Goal: Task Accomplishment & Management: Manage account settings

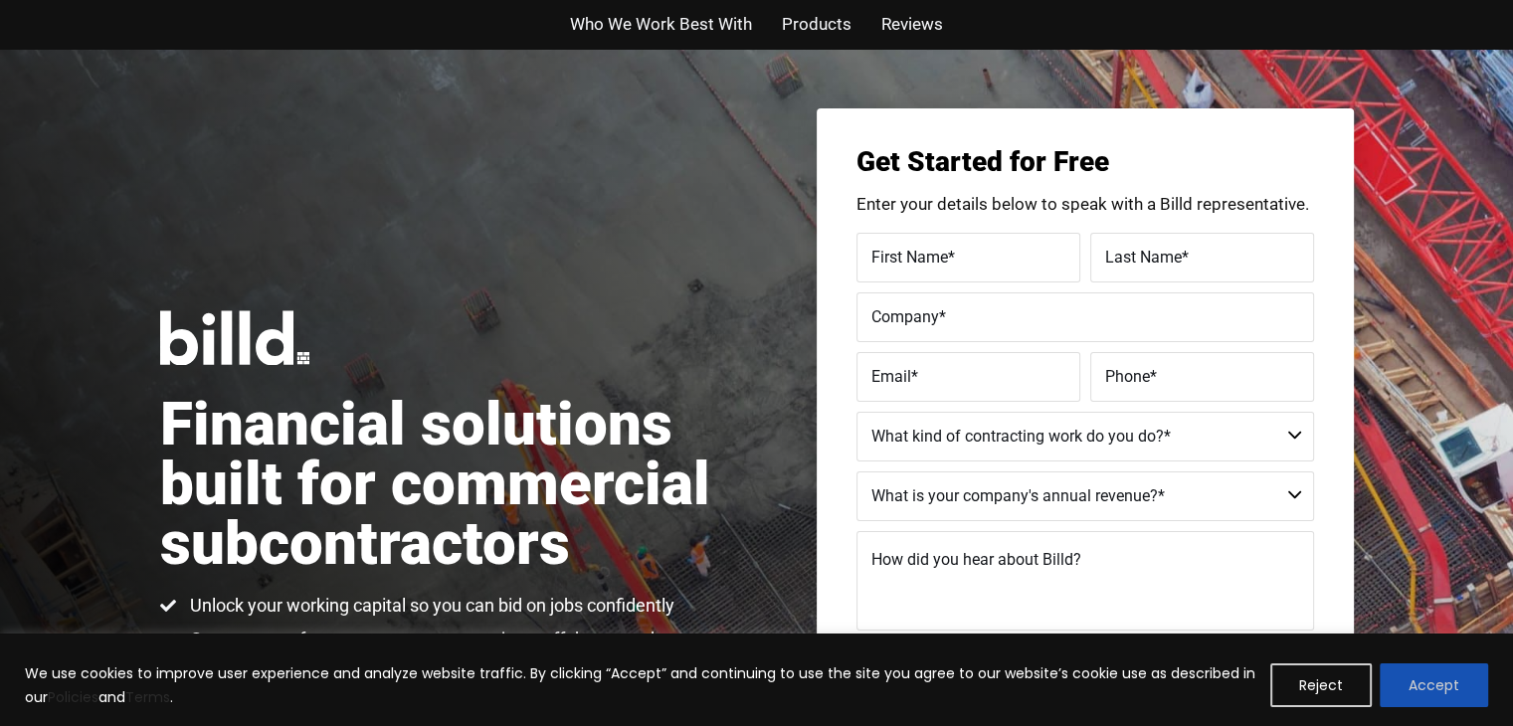
click at [1439, 680] on button "Accept" at bounding box center [1434, 685] width 108 height 44
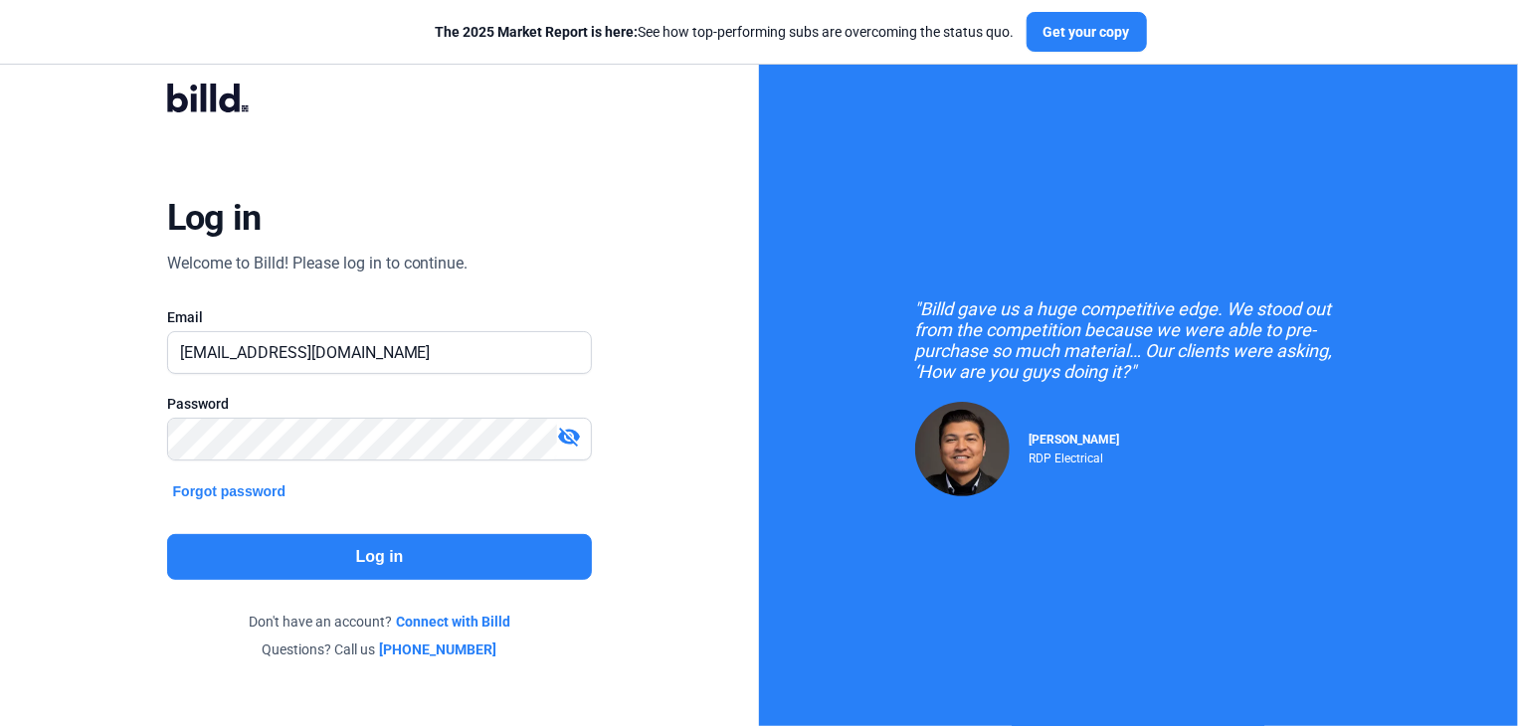
click at [339, 562] on button "Log in" at bounding box center [380, 557] width 426 height 46
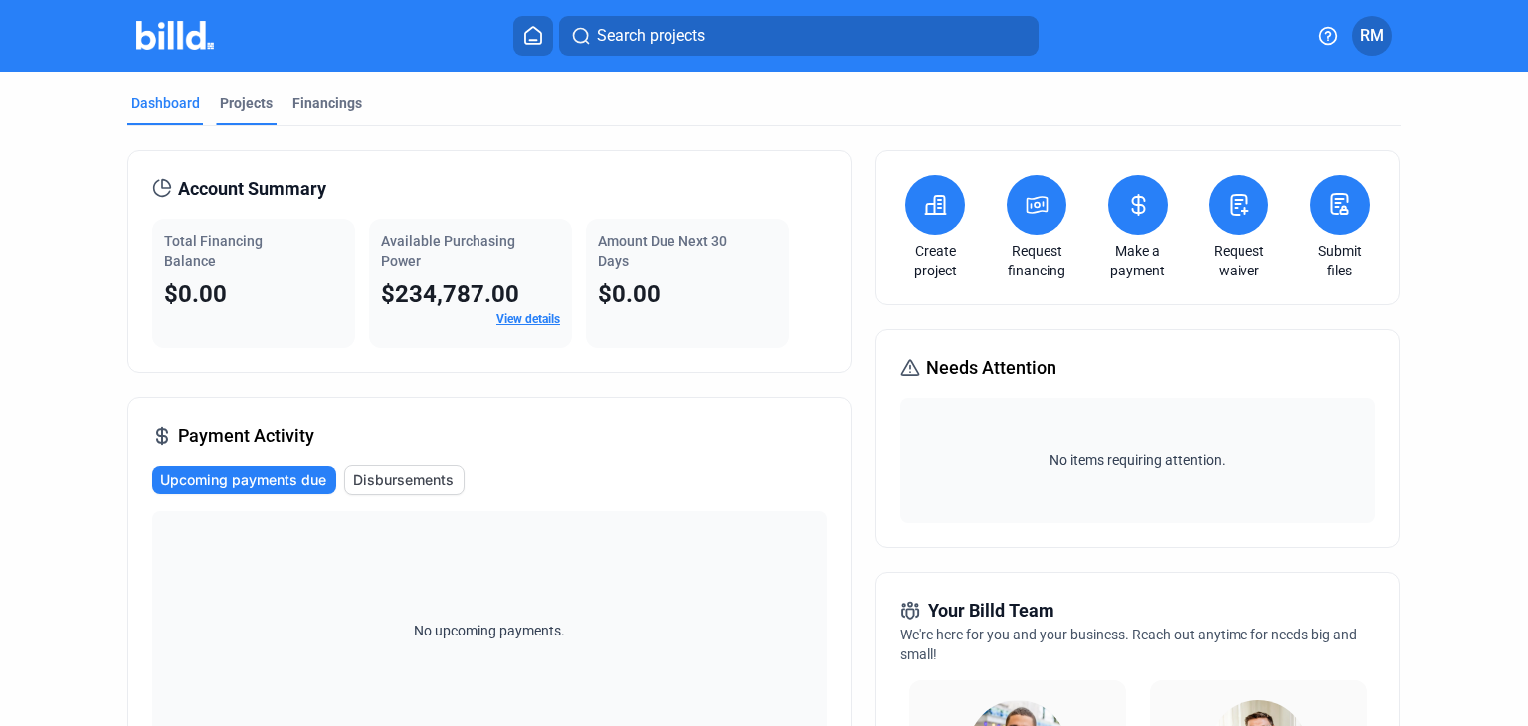
click at [248, 102] on div "Projects" at bounding box center [246, 104] width 53 height 20
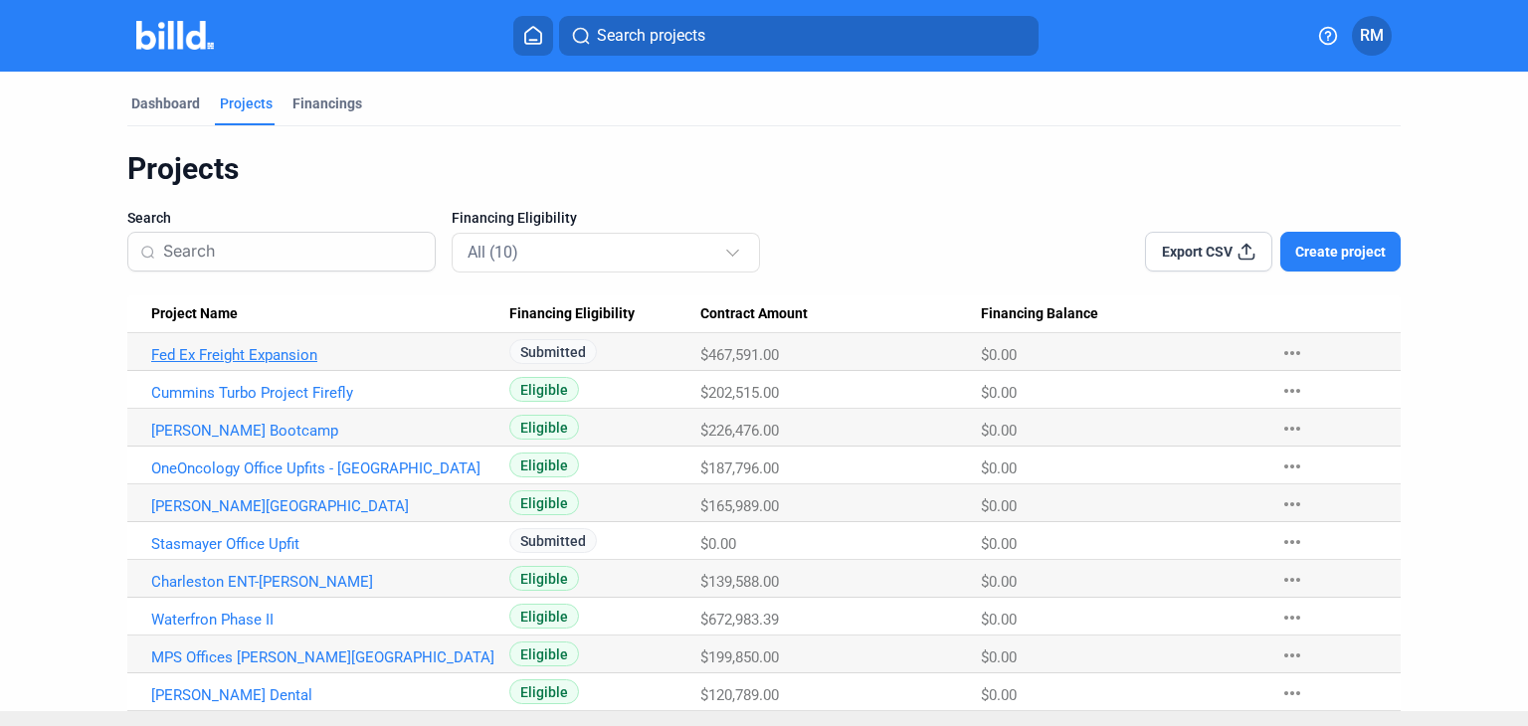
click at [282, 356] on link "Fed Ex Freight Expansion" at bounding box center [323, 355] width 345 height 18
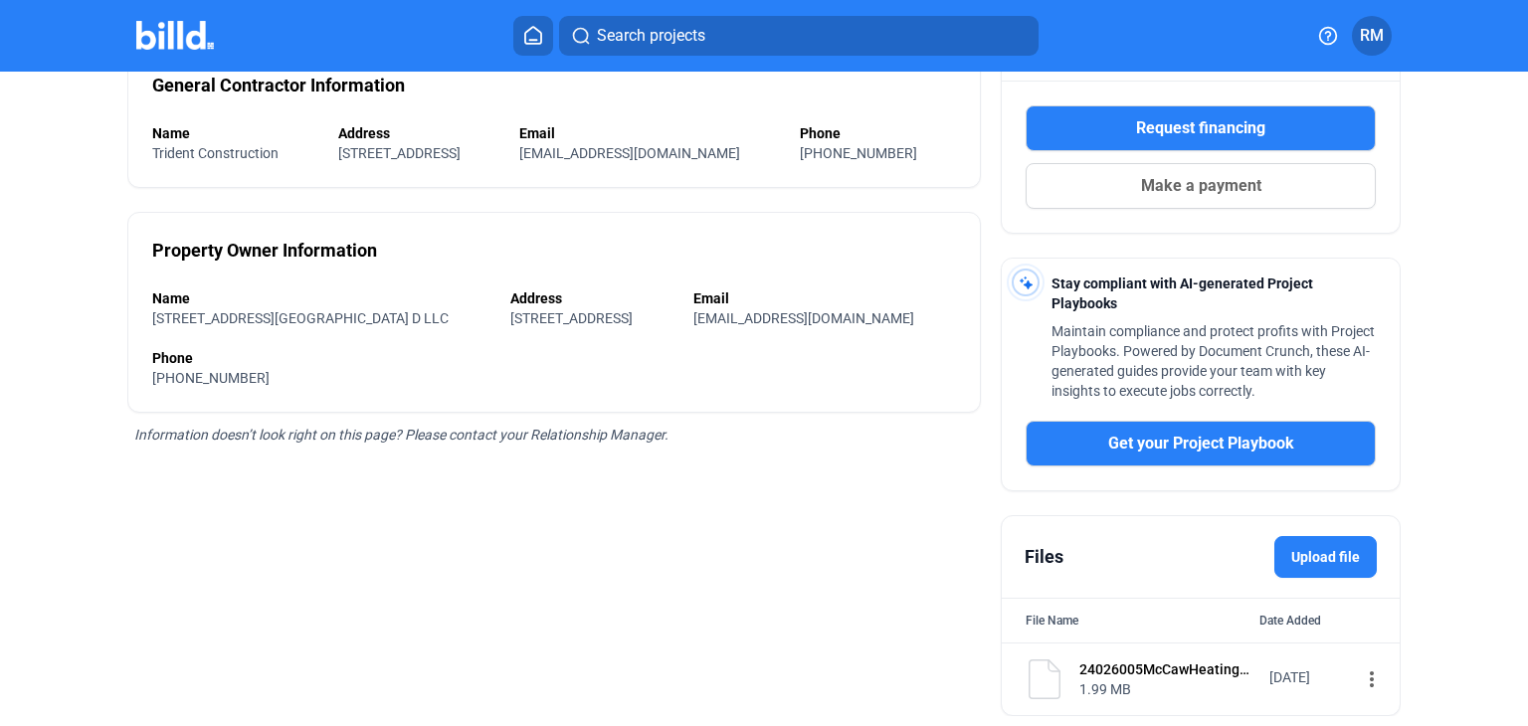
scroll to position [414, 0]
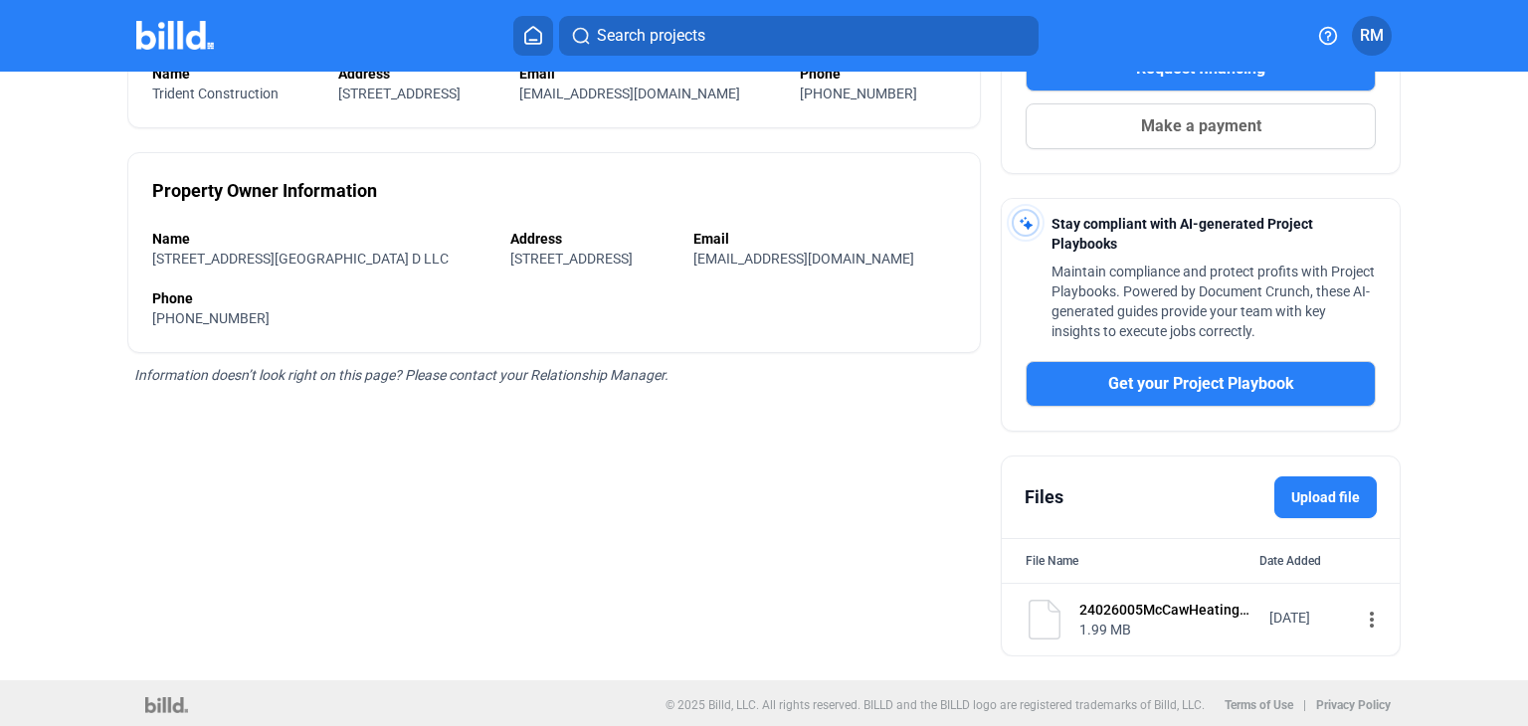
click at [1168, 627] on div "1.99 MB" at bounding box center [1167, 630] width 177 height 20
click at [1360, 618] on mat-icon "more_vert" at bounding box center [1372, 620] width 24 height 24
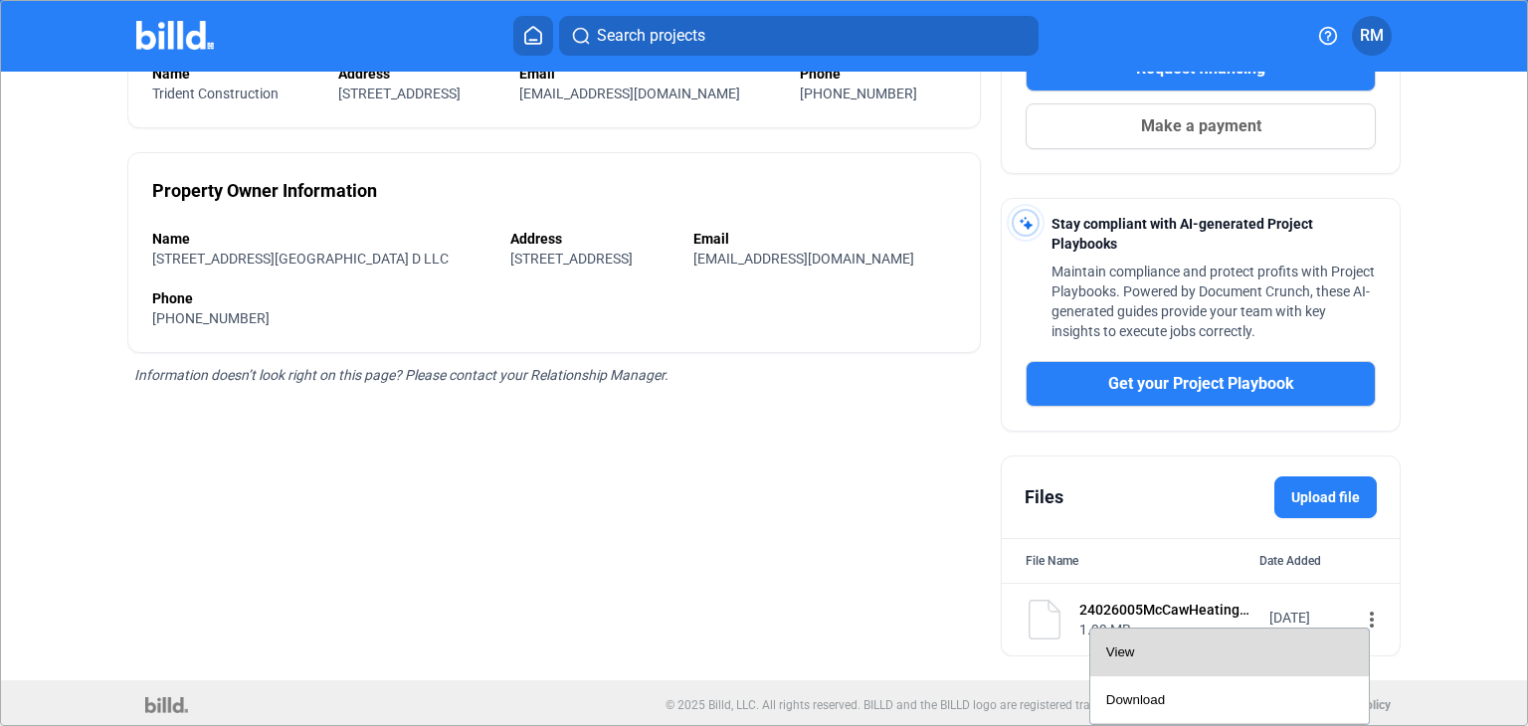
click at [1150, 641] on div "View" at bounding box center [1229, 653] width 247 height 48
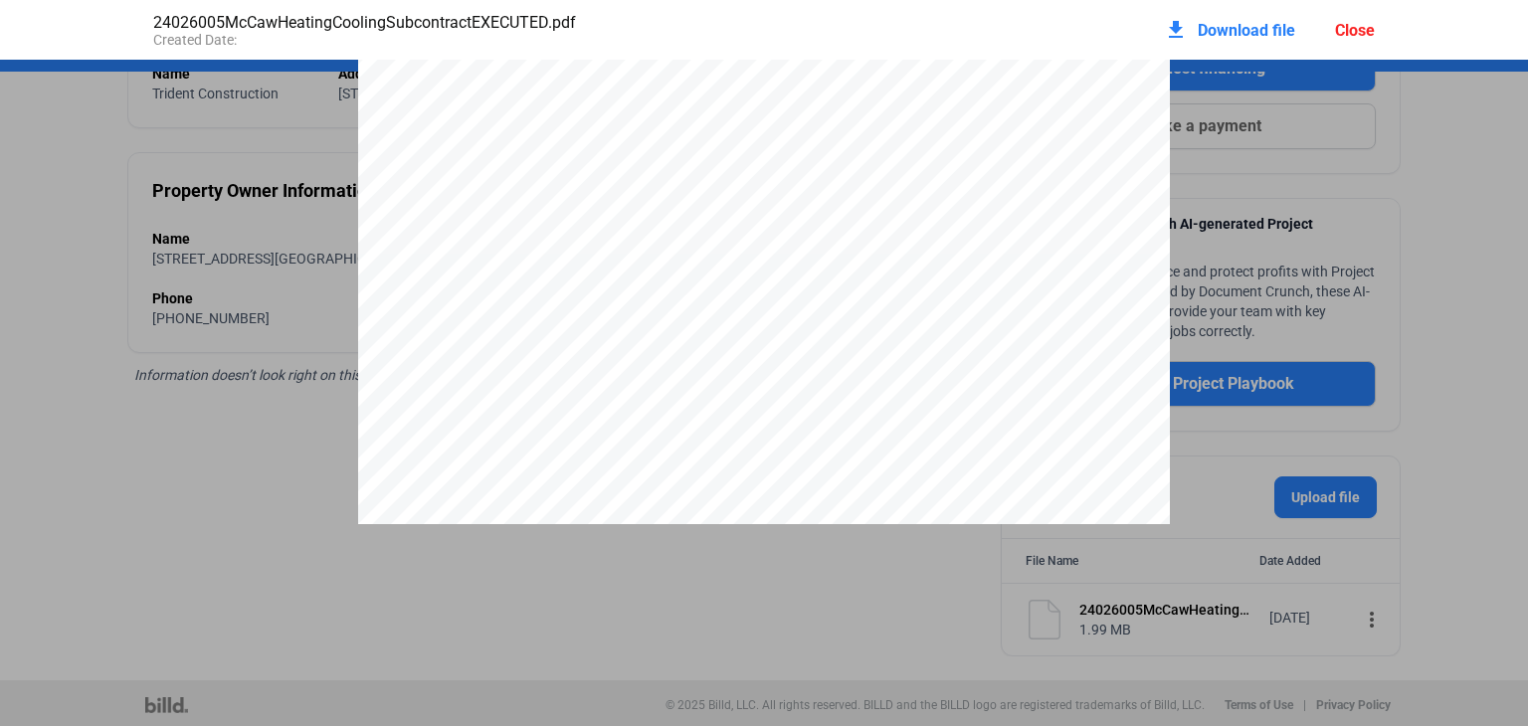
scroll to position [0, 0]
click at [1365, 29] on div "Close" at bounding box center [1355, 30] width 40 height 19
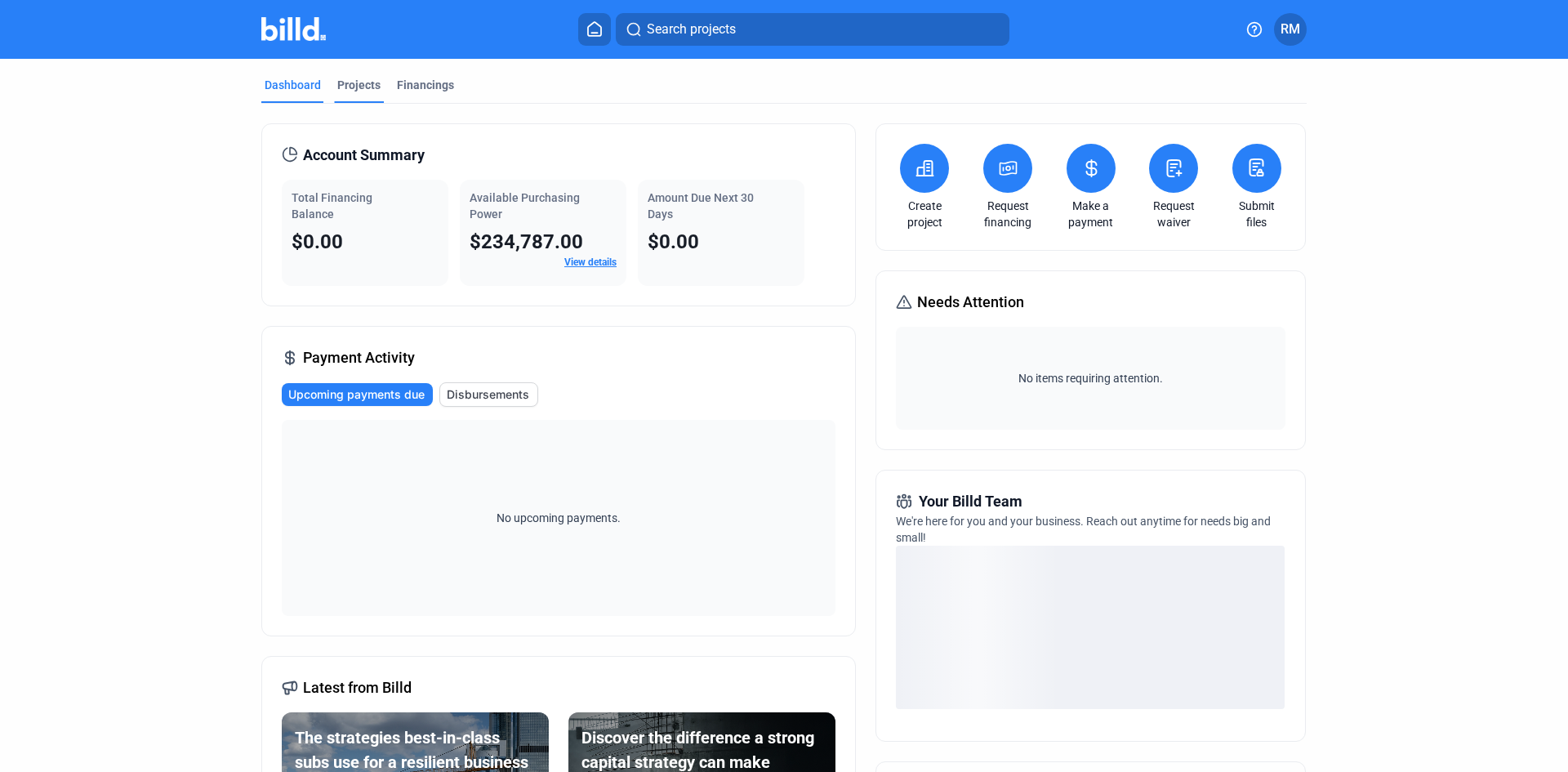
click at [352, 81] on div "Projects" at bounding box center [359, 85] width 44 height 16
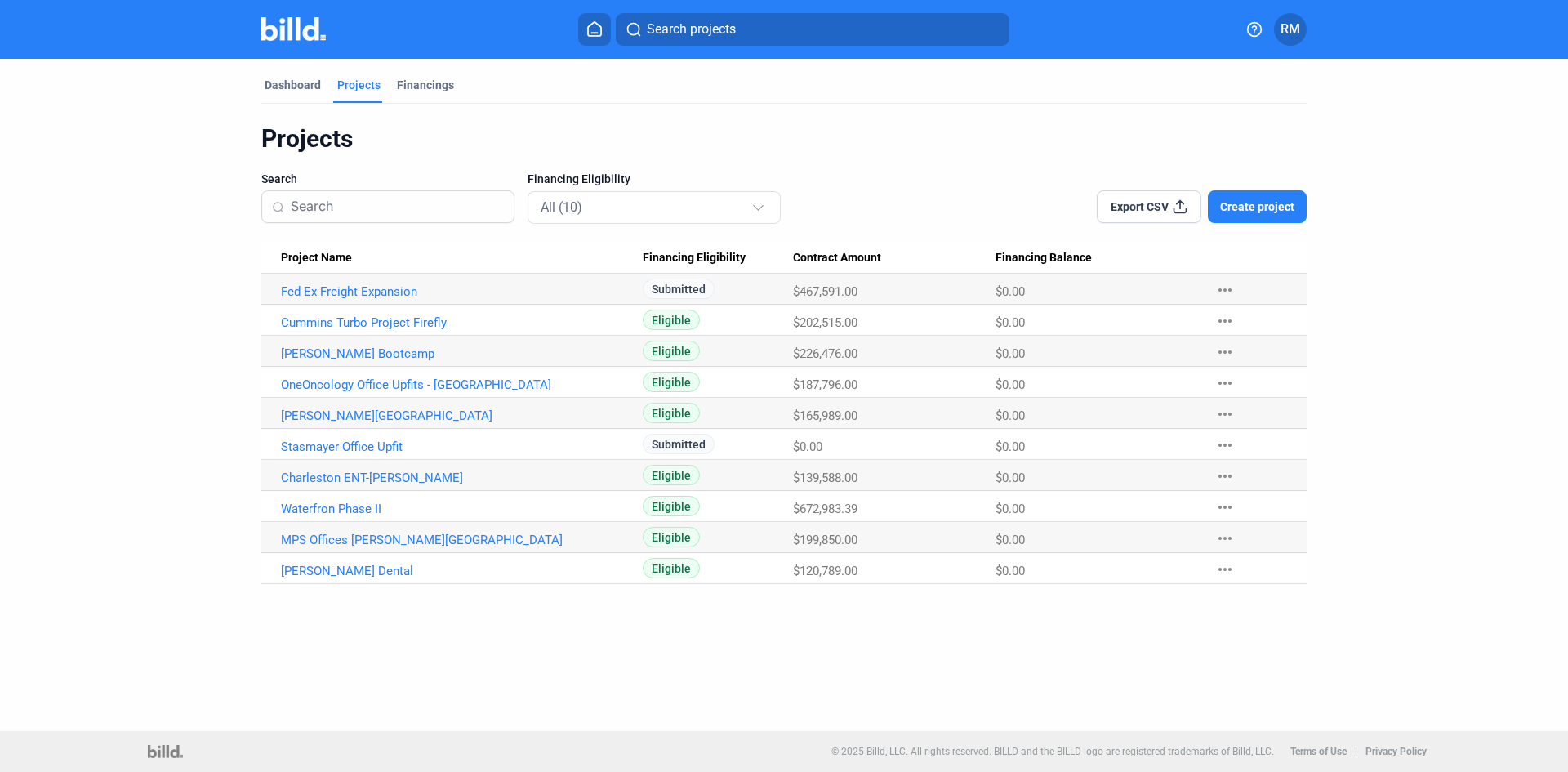
click at [411, 323] on link "Cummins Turbo Project Firefly" at bounding box center [461, 323] width 362 height 15
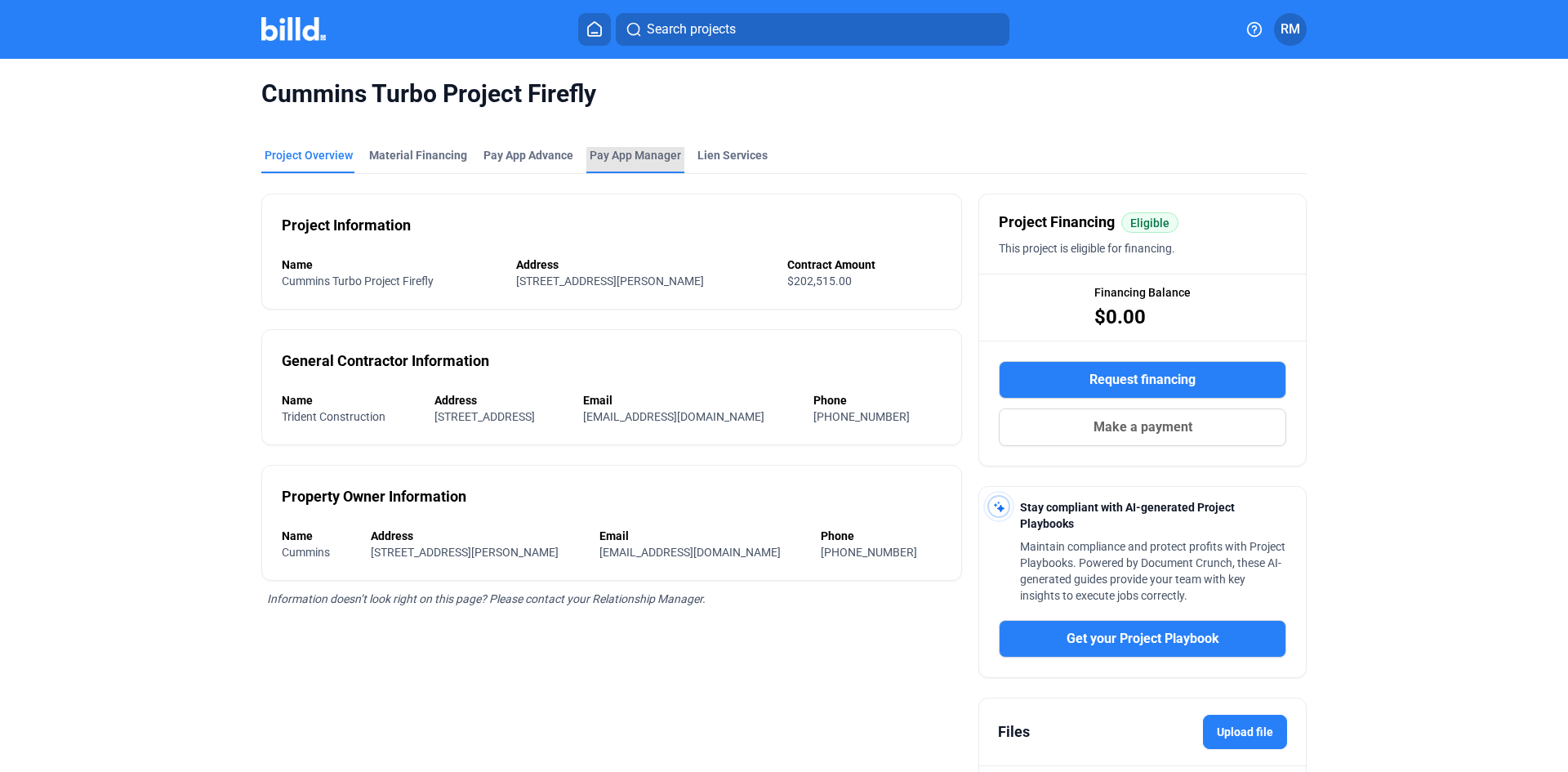
click at [634, 154] on span "Pay App Manager" at bounding box center [635, 155] width 91 height 16
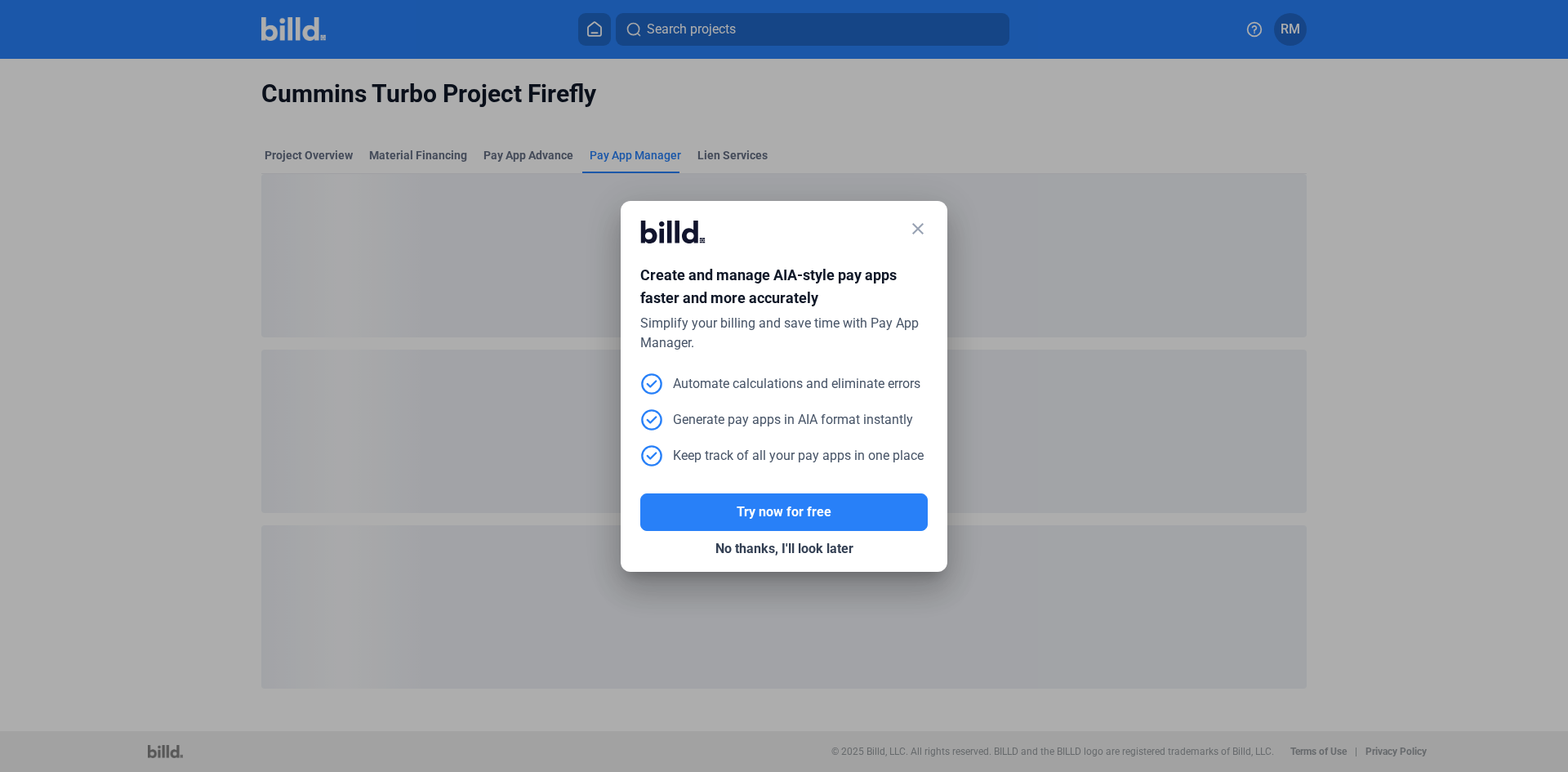
drag, startPoint x: 918, startPoint y: 230, endPoint x: 831, endPoint y: 218, distance: 87.8
click at [921, 230] on mat-icon "close" at bounding box center [918, 229] width 20 height 20
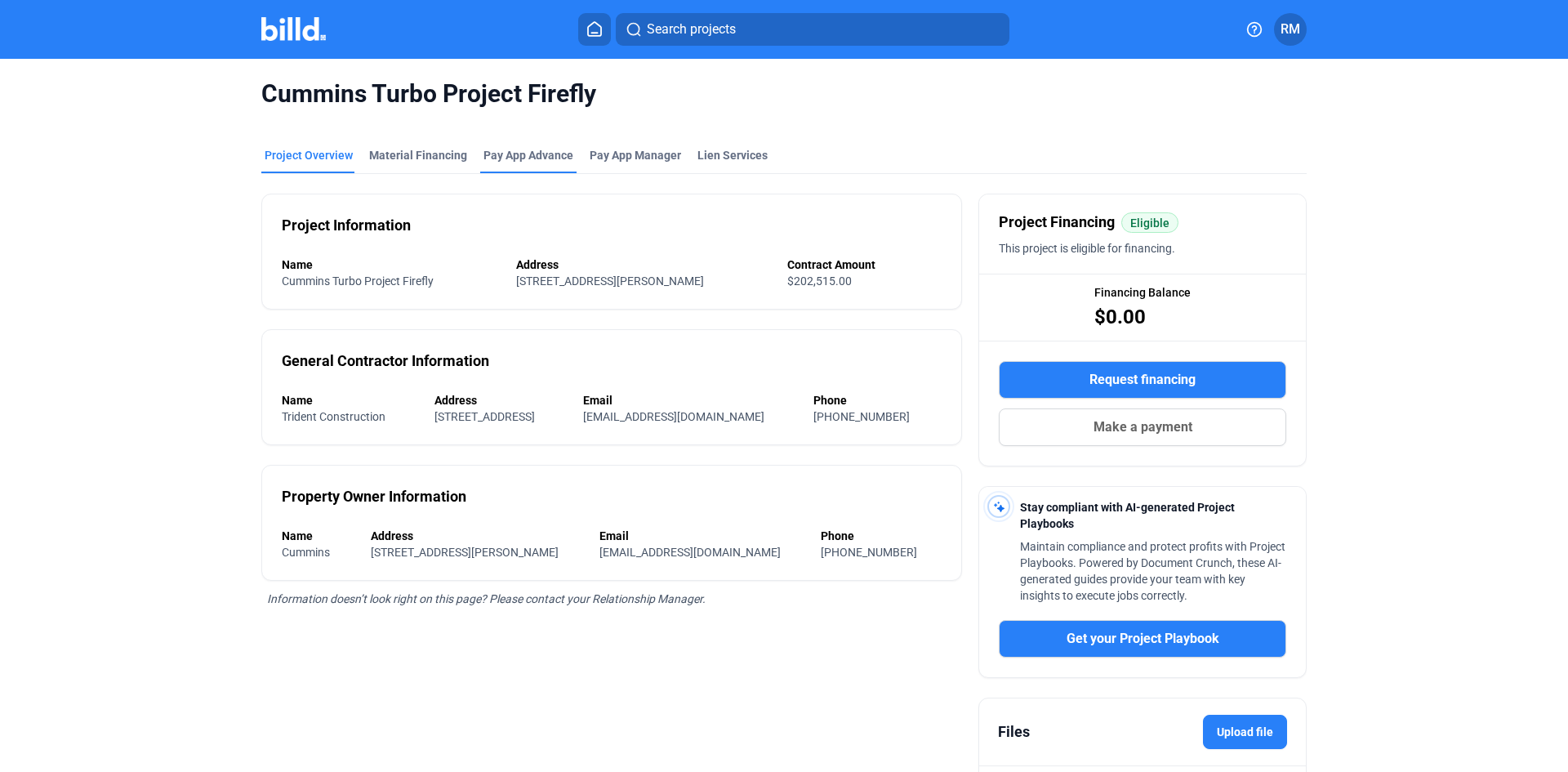
click at [533, 155] on div "Pay App Advance" at bounding box center [528, 155] width 89 height 16
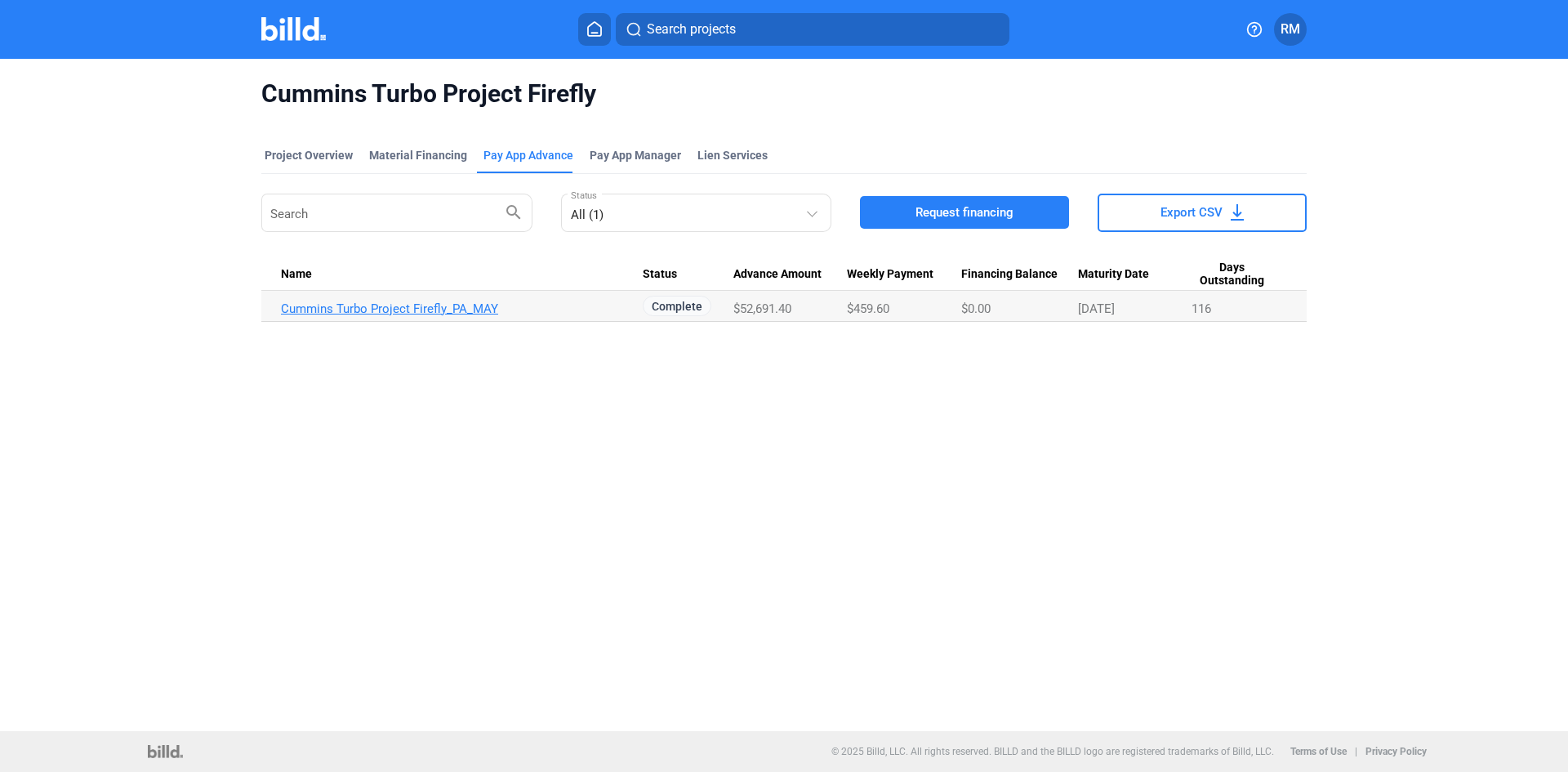
click at [436, 310] on link "Cummins Turbo Project Firefly_PA_MAY" at bounding box center [461, 309] width 362 height 15
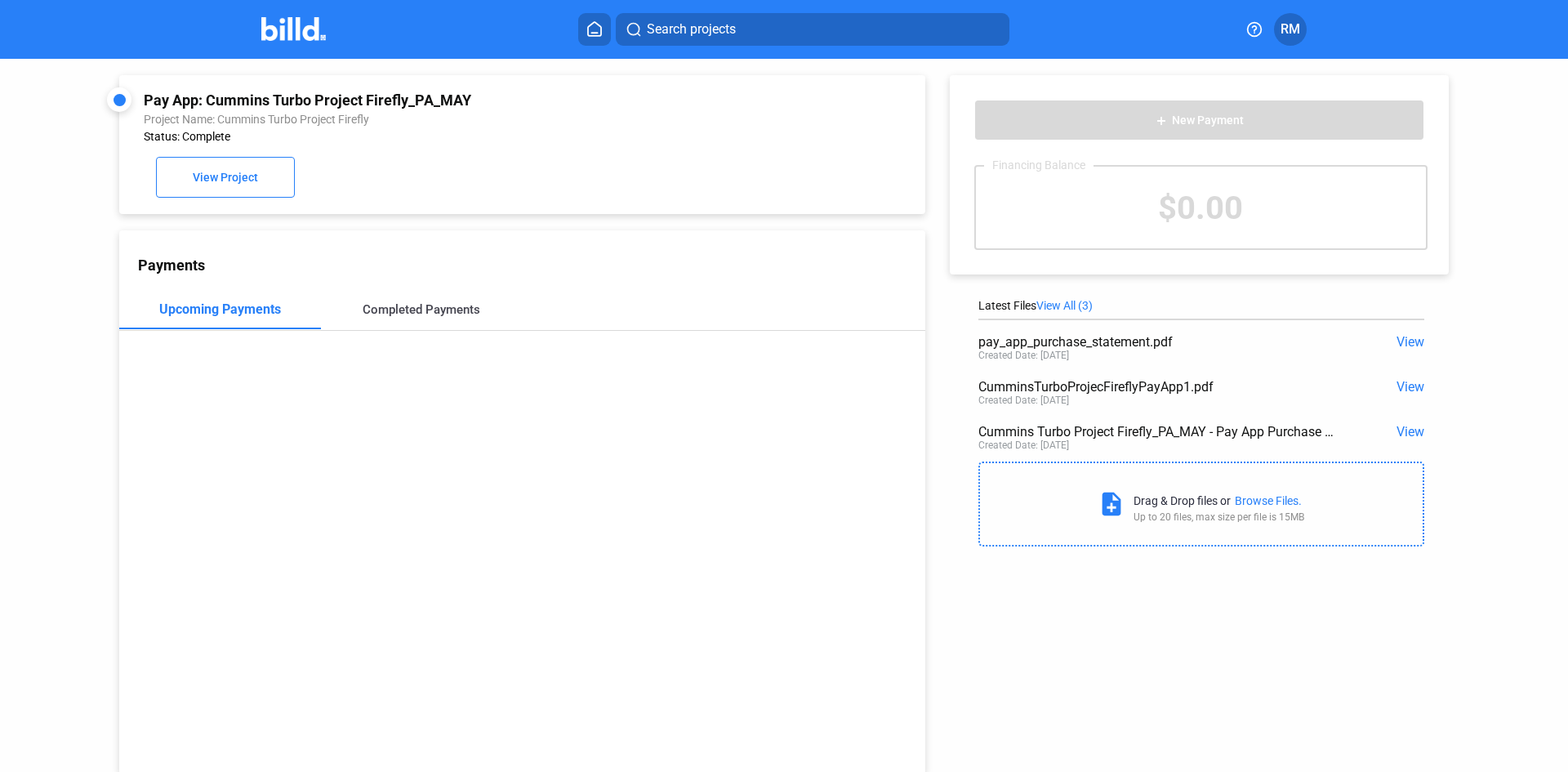
click at [438, 317] on div "Completed Payments" at bounding box center [421, 310] width 117 height 15
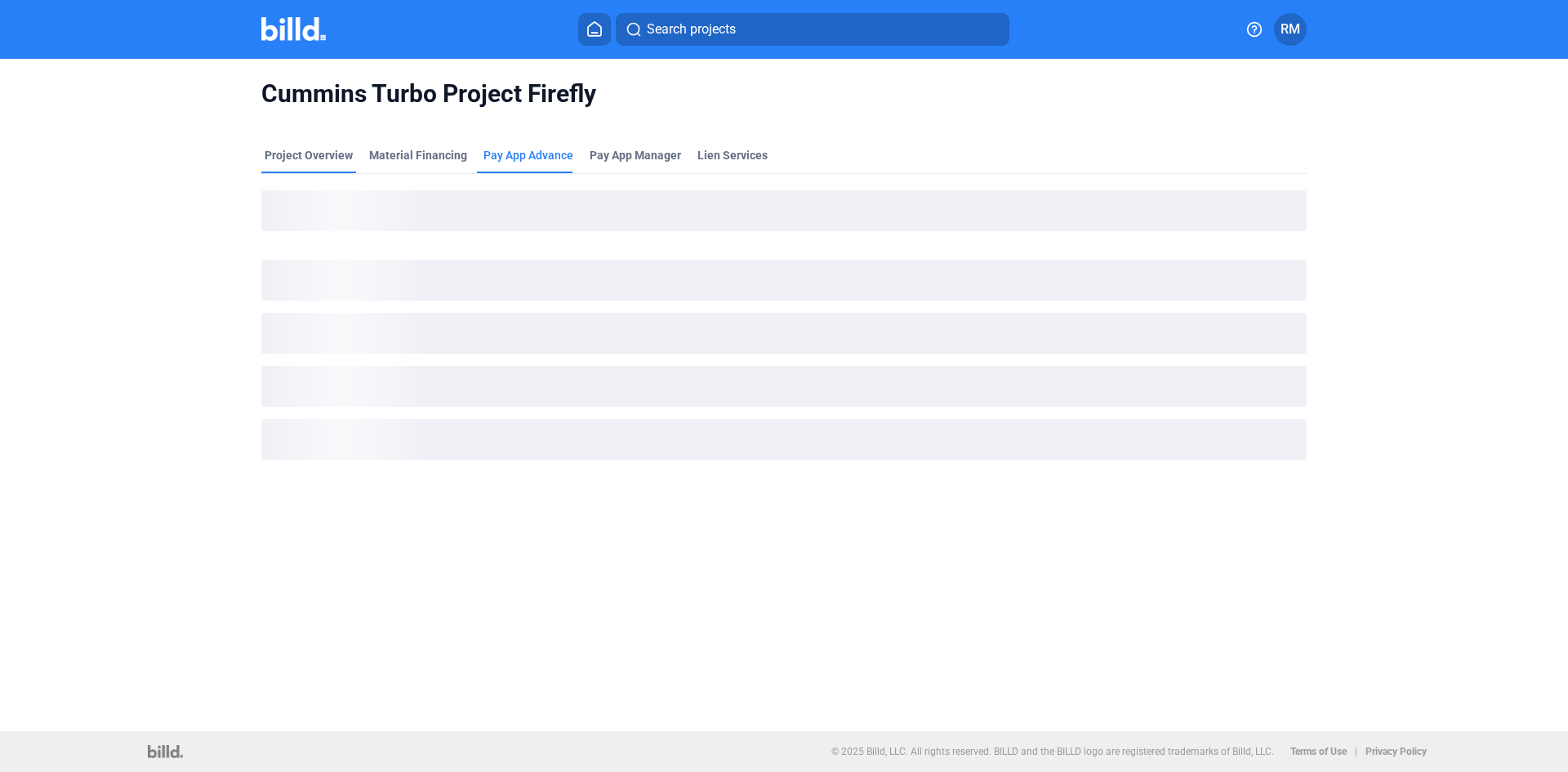
click at [309, 149] on div "Project Overview" at bounding box center [308, 155] width 88 height 16
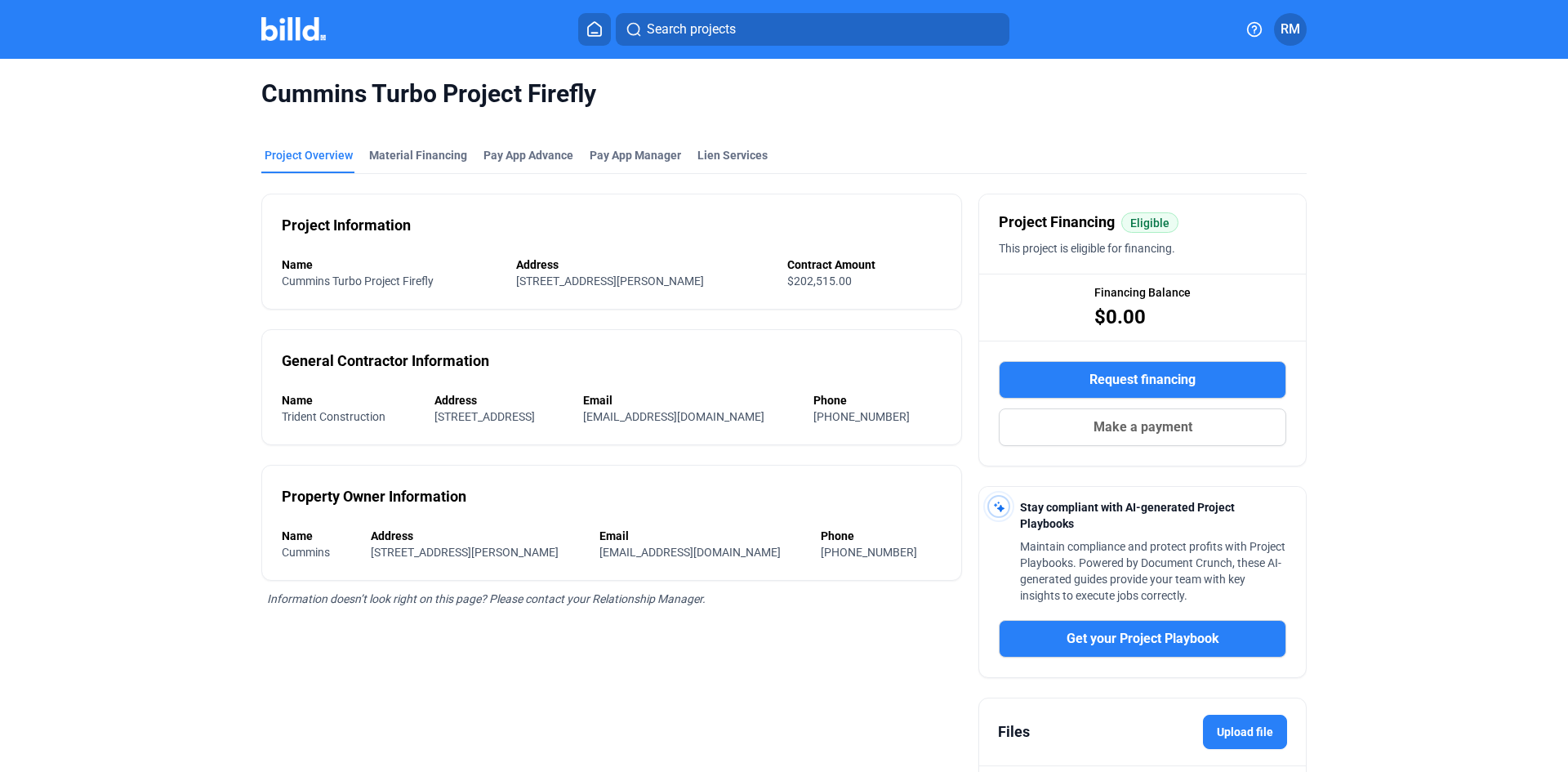
click at [1309, 37] on div "Search projects RM" at bounding box center [784, 30] width 1274 height 33
click at [1291, 40] on button "RM" at bounding box center [1291, 30] width 33 height 33
click at [1213, 135] on button "Company Settings" at bounding box center [1211, 134] width 178 height 33
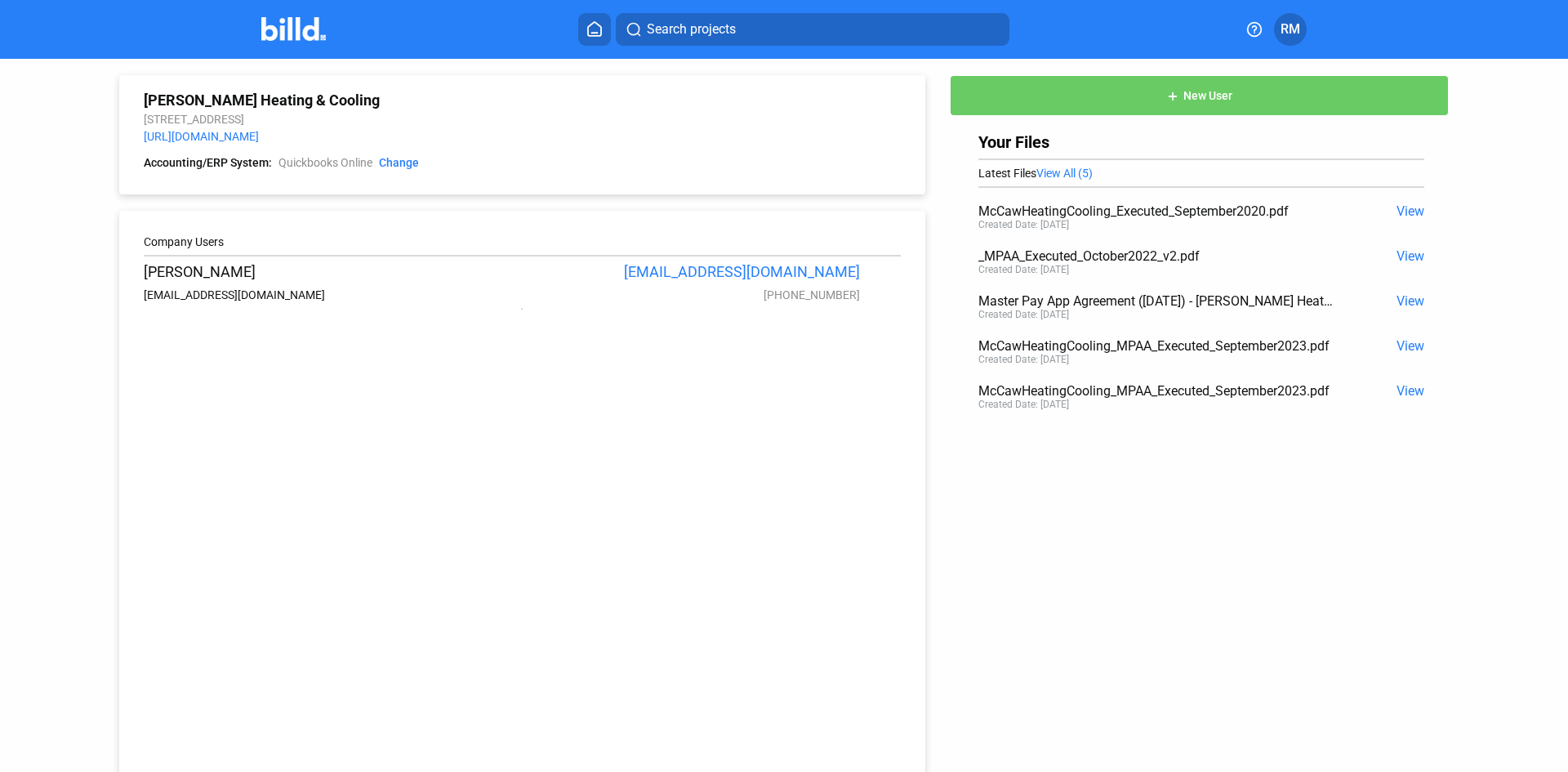
click at [590, 26] on icon at bounding box center [594, 29] width 13 height 14
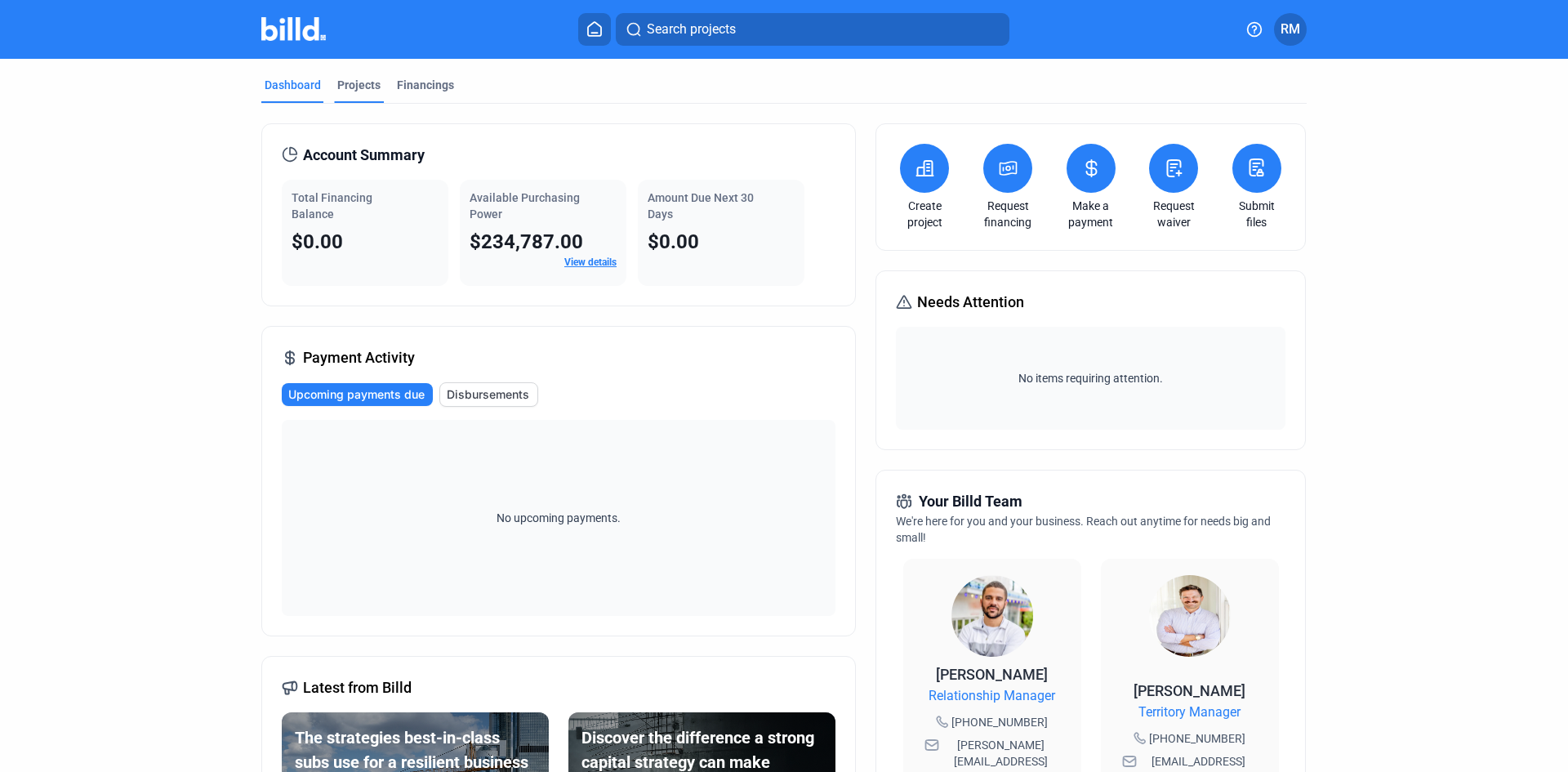
click at [336, 93] on div "Projects" at bounding box center [359, 90] width 50 height 26
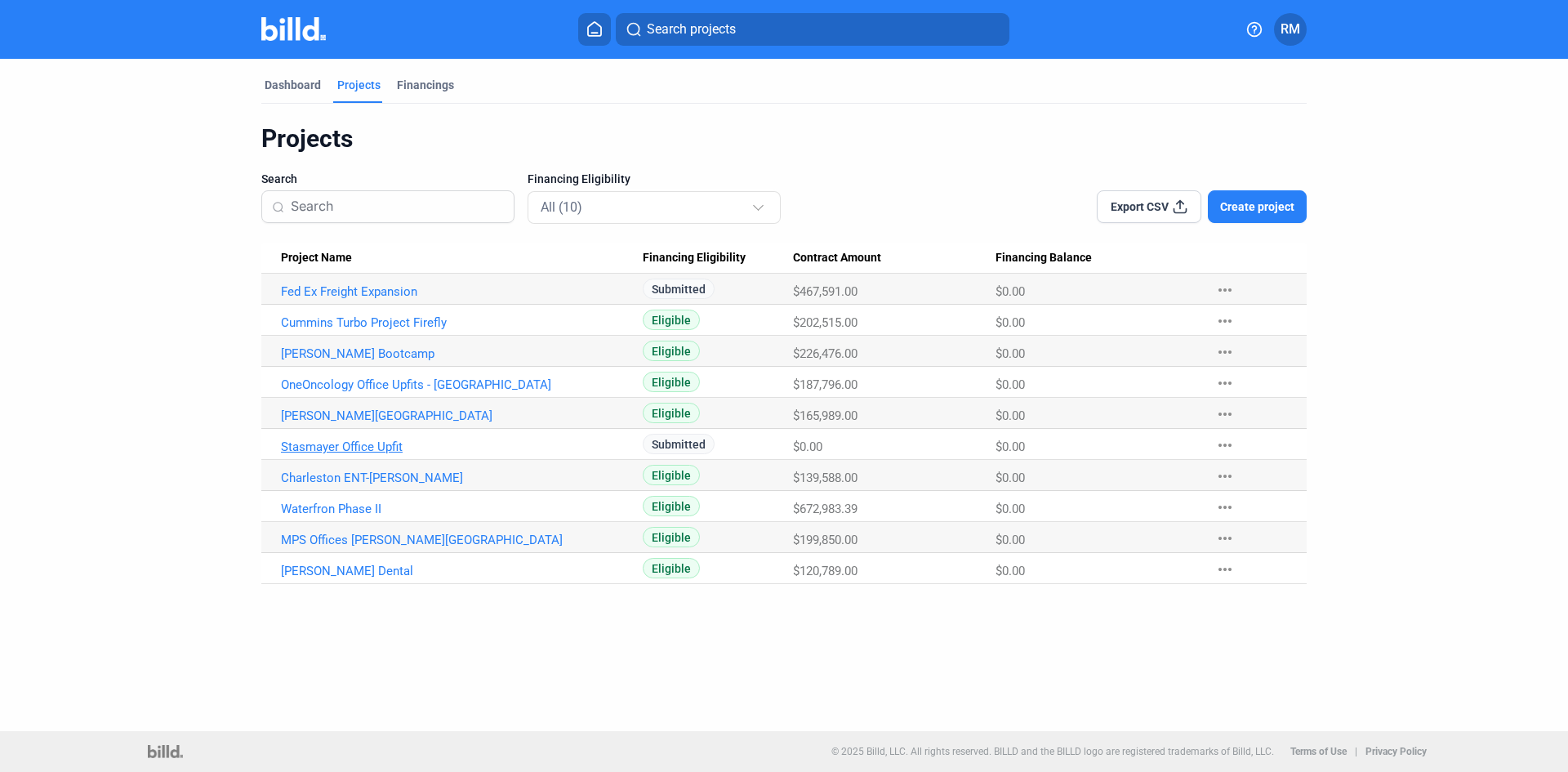
click at [351, 446] on link "Stasmayer Office Upfit" at bounding box center [461, 447] width 362 height 15
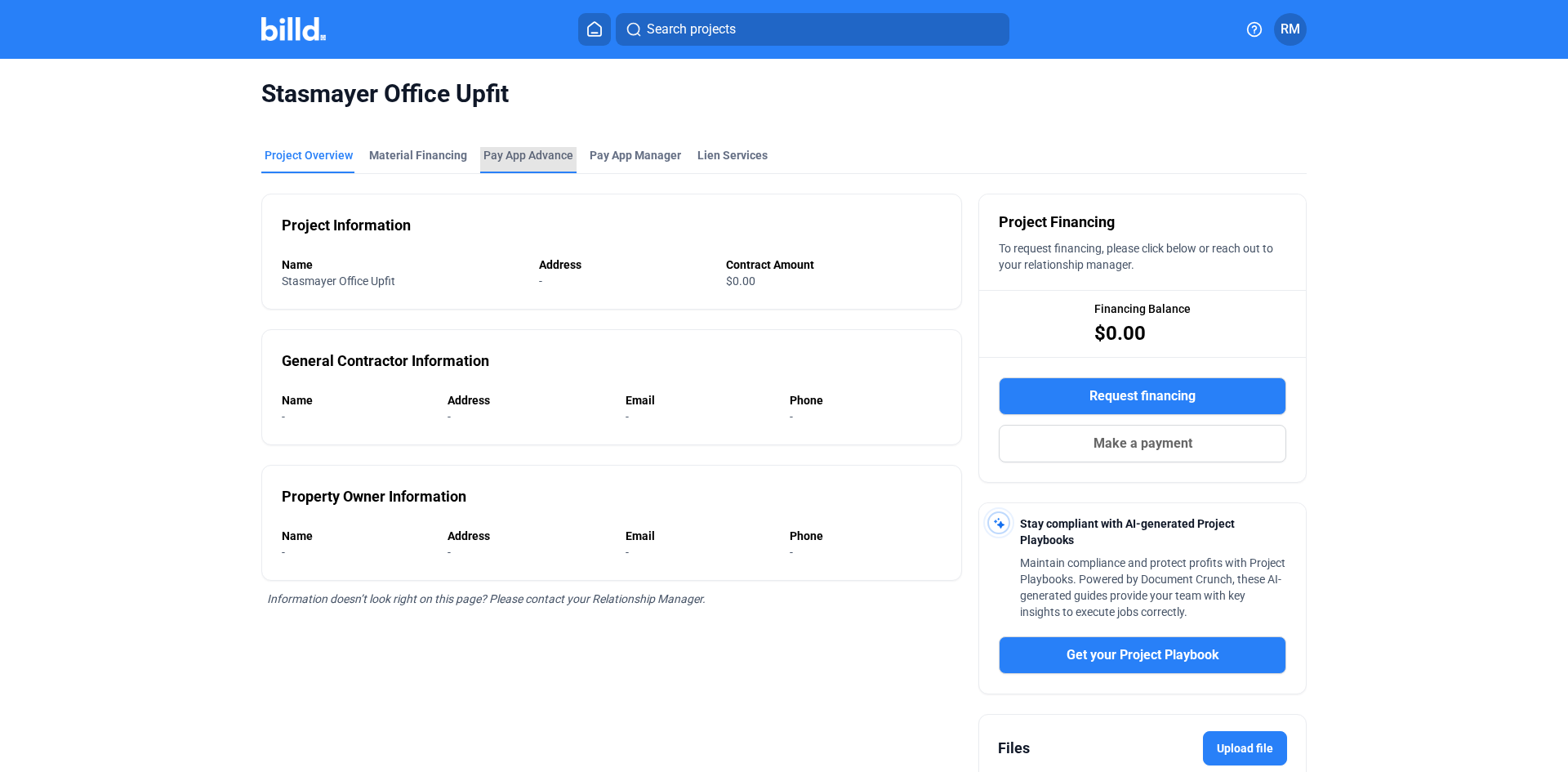
click at [493, 154] on div "Pay App Advance" at bounding box center [528, 155] width 89 height 16
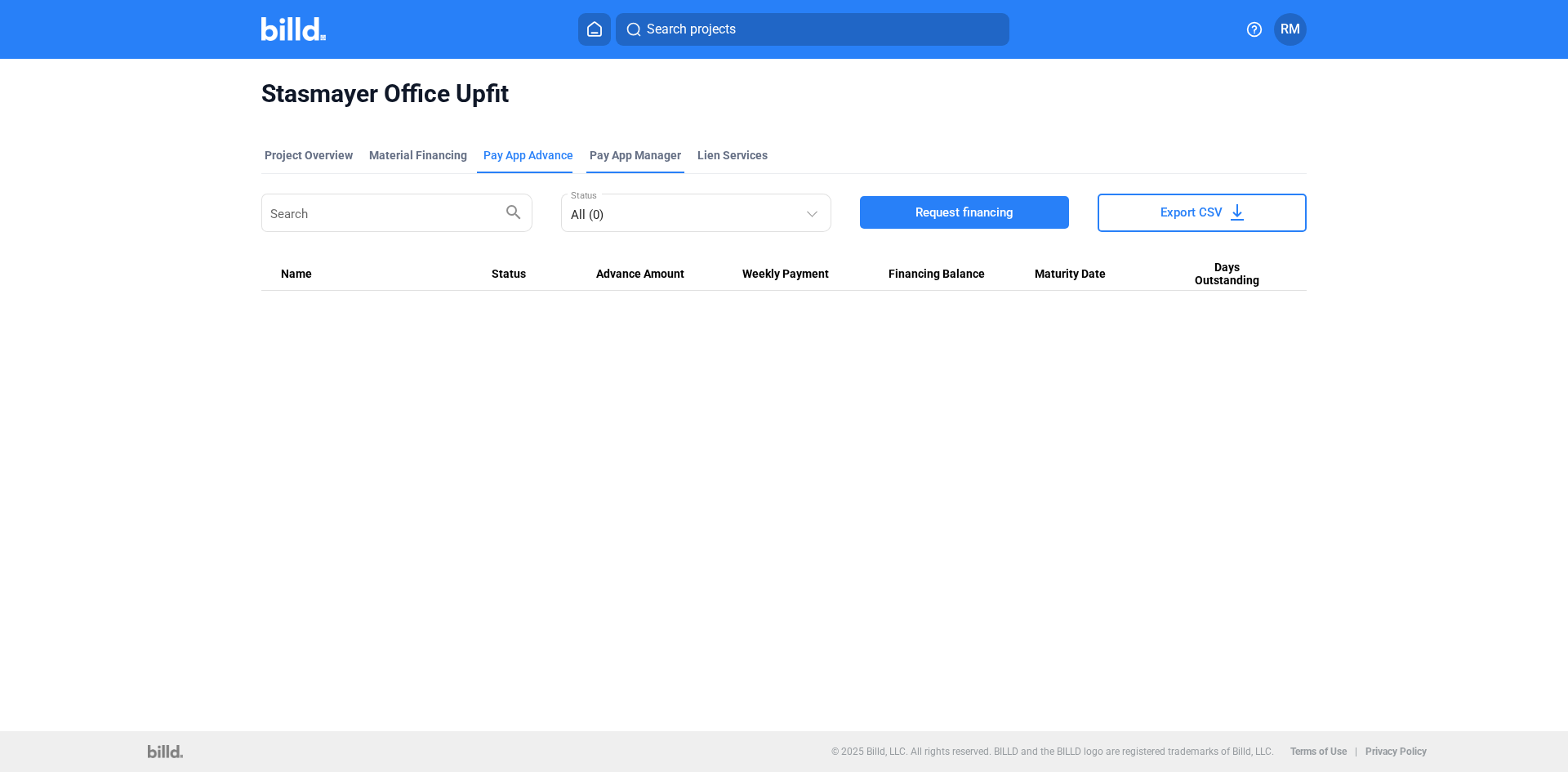
click at [649, 159] on span "Pay App Manager" at bounding box center [635, 155] width 91 height 16
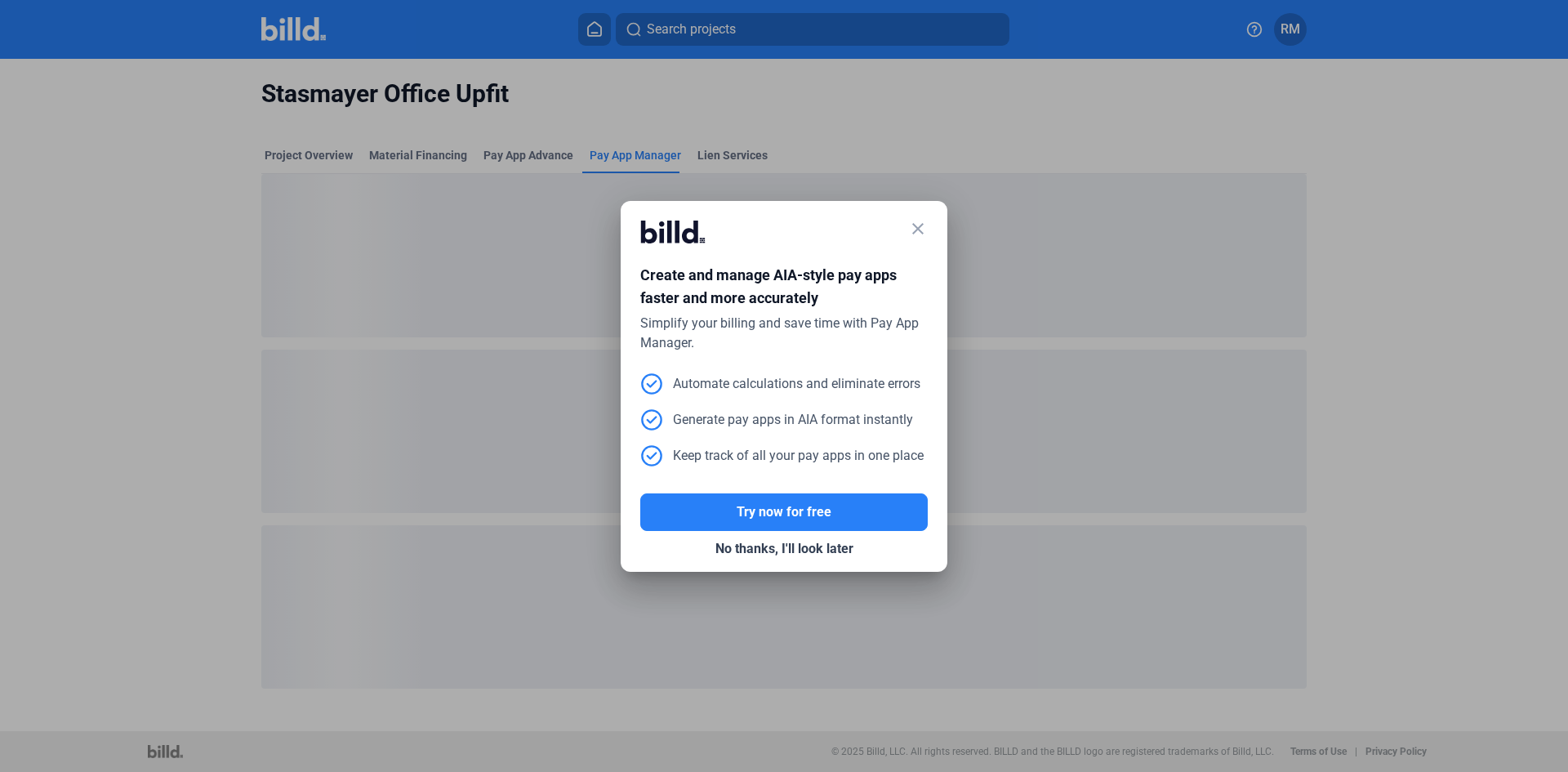
click at [915, 232] on mat-icon "close" at bounding box center [918, 229] width 20 height 20
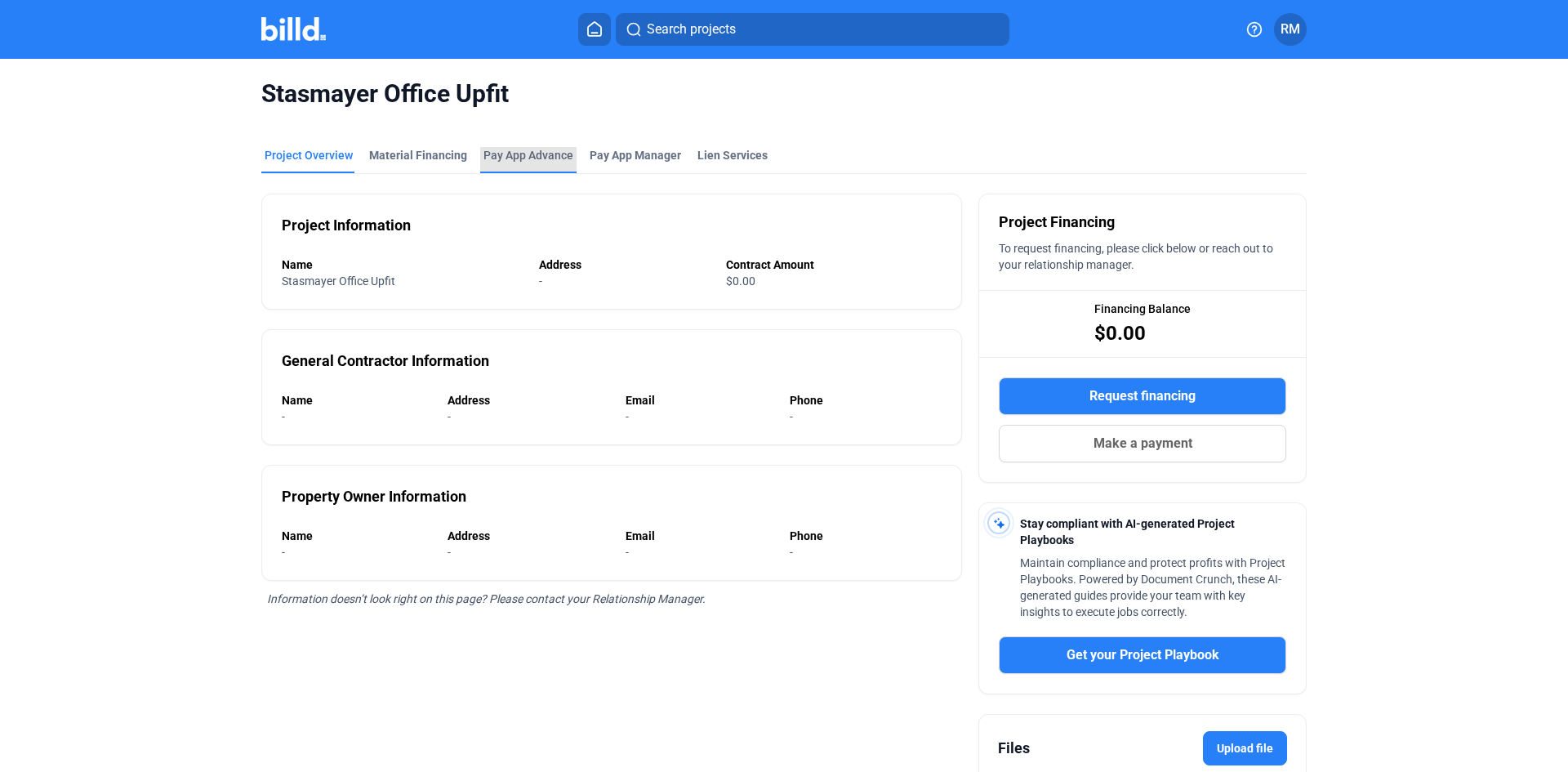
click at [560, 154] on div "Pay App Advance" at bounding box center [528, 155] width 89 height 16
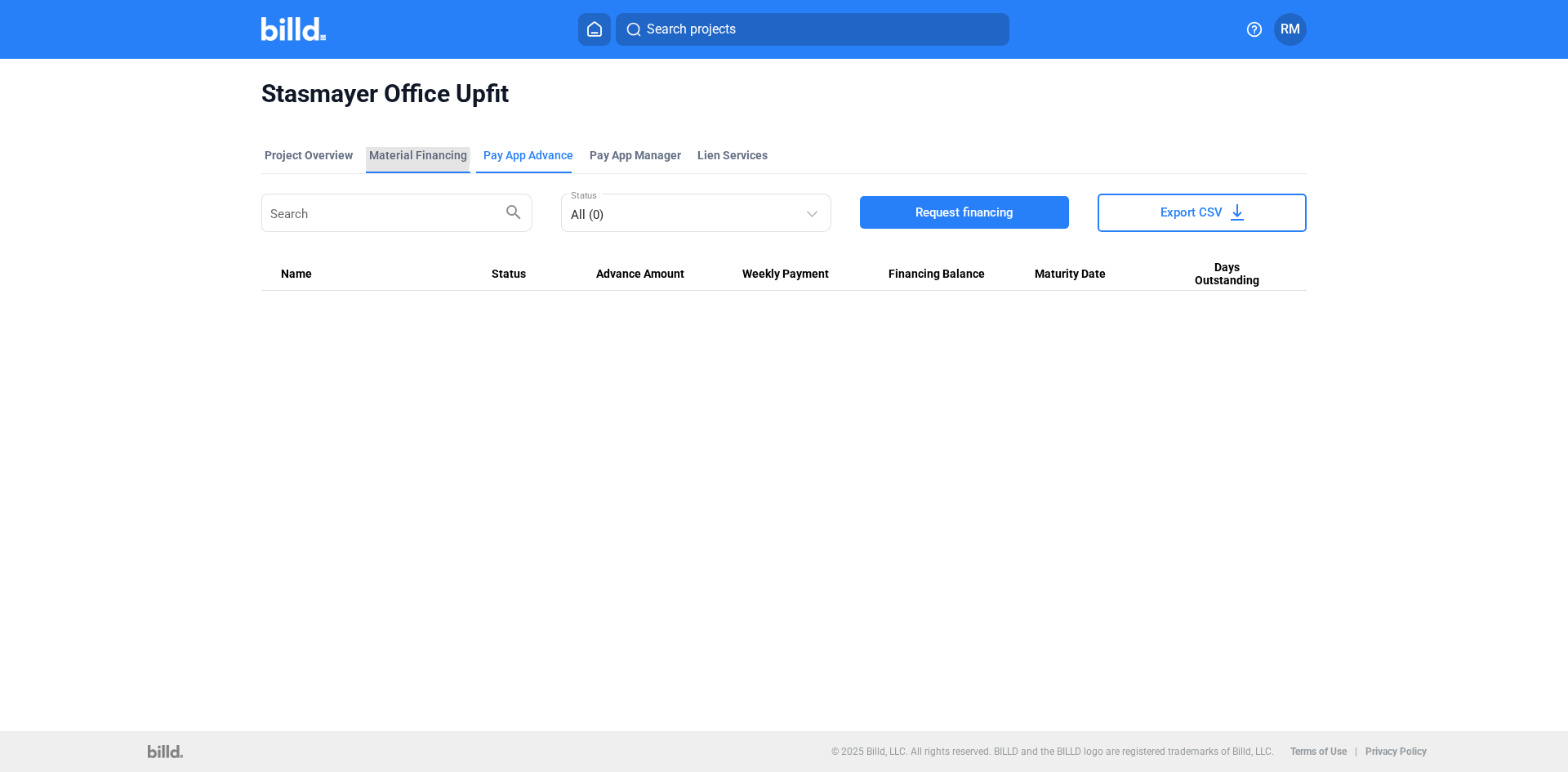
click at [392, 154] on div "Material Financing" at bounding box center [418, 155] width 98 height 16
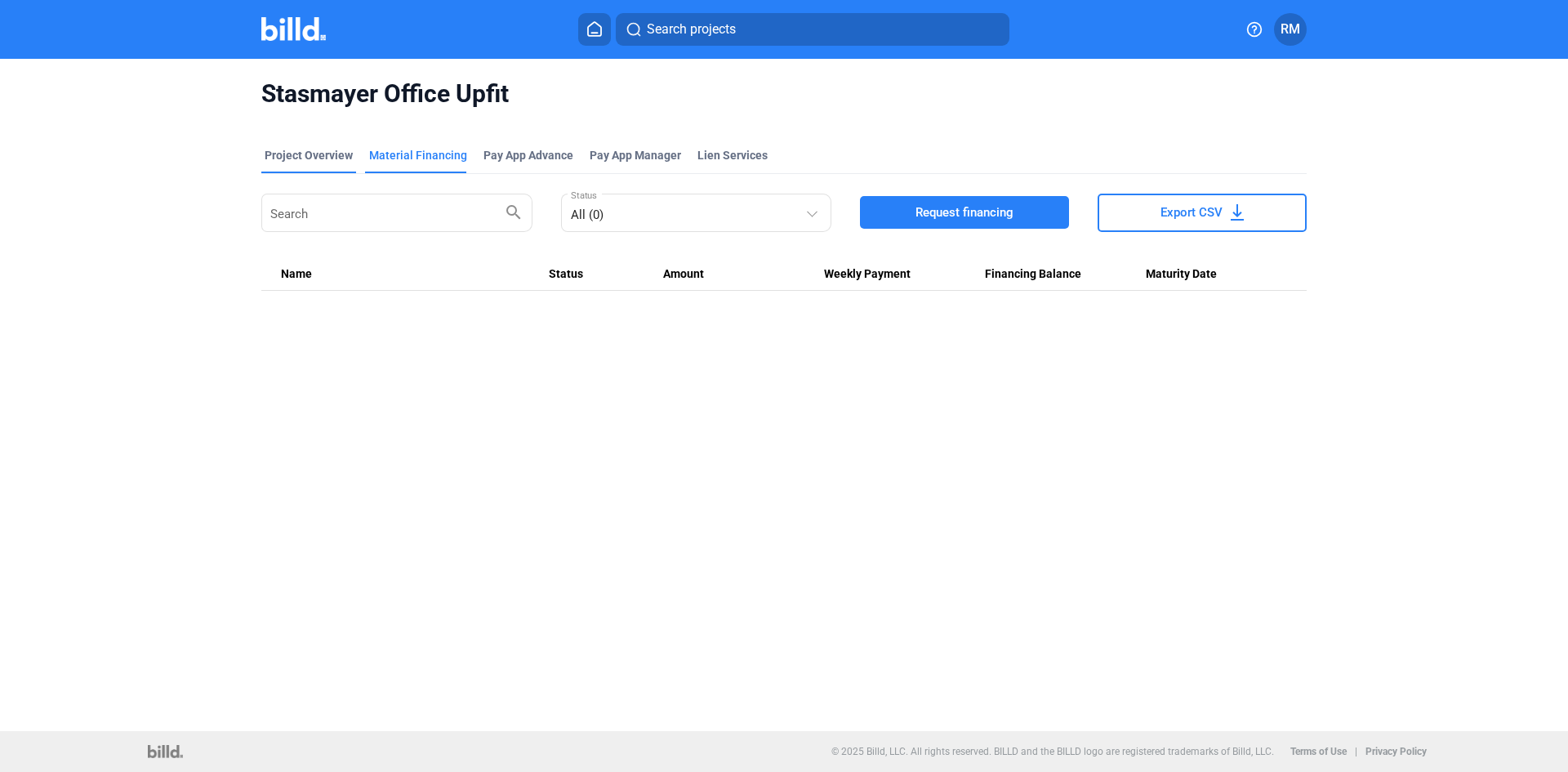
click at [342, 158] on div "Project Overview" at bounding box center [308, 155] width 88 height 16
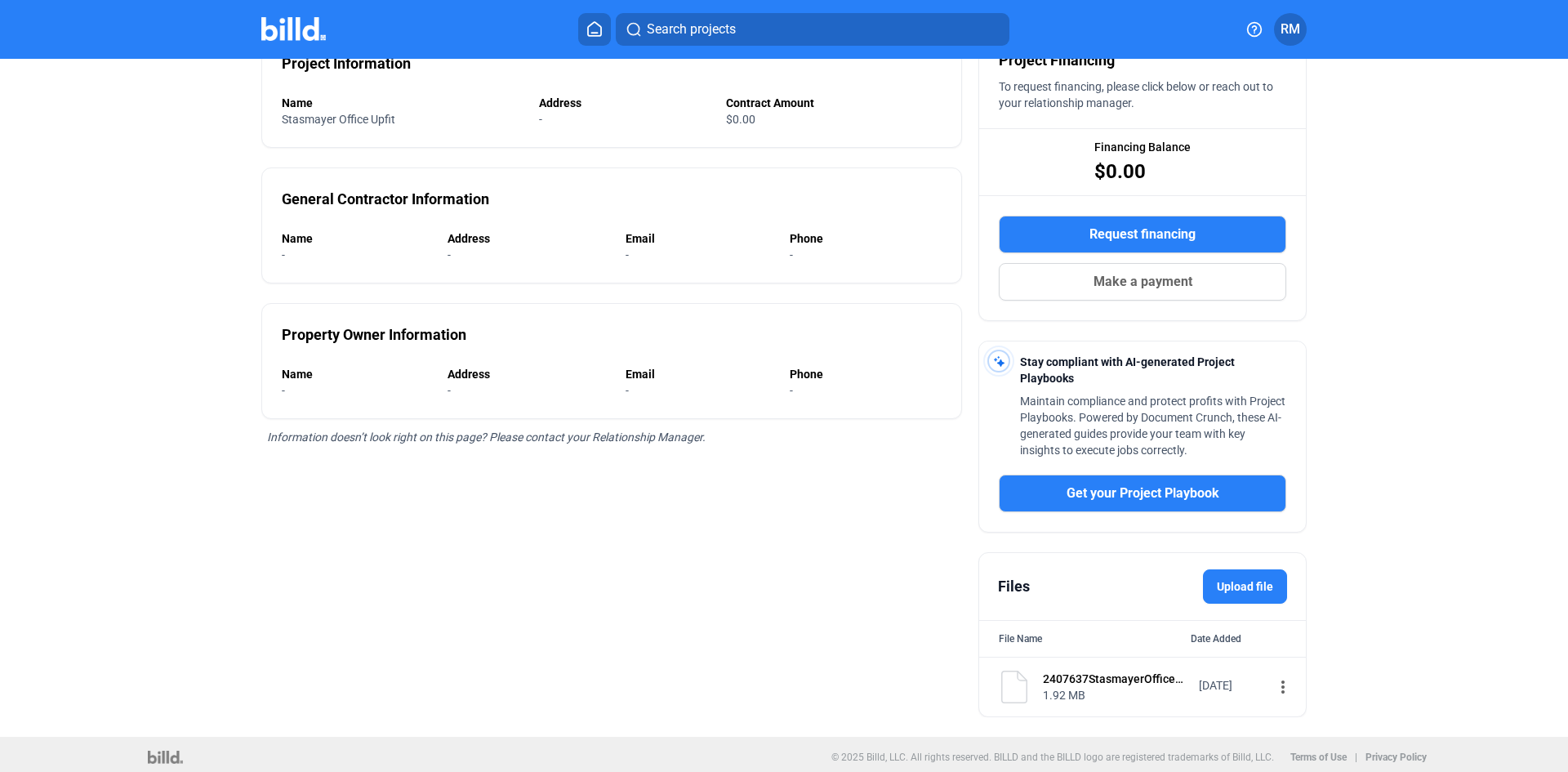
scroll to position [168, 0]
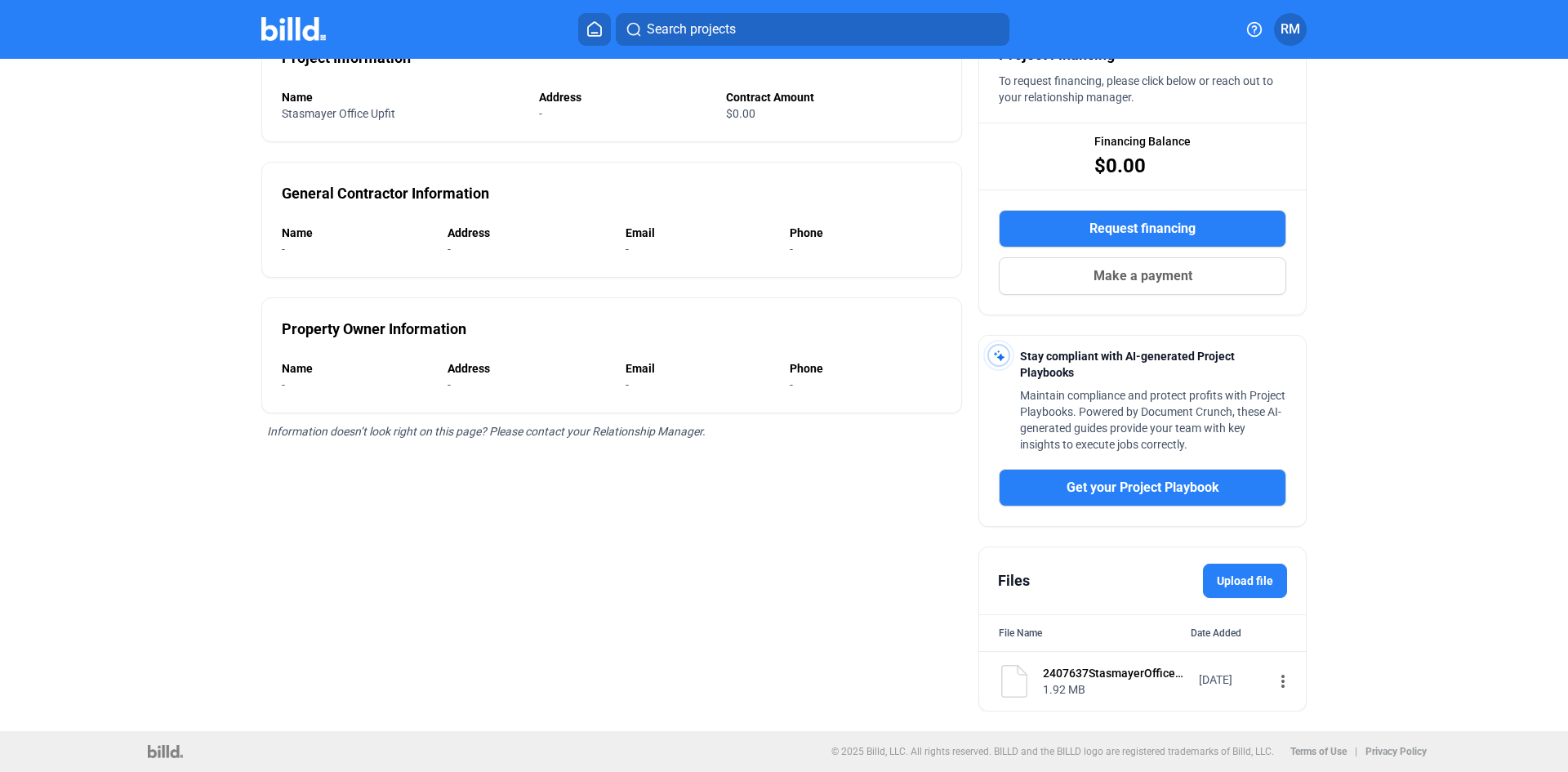
click at [1098, 672] on div "2407637StasmayerOfficeUpfitSubcontractMcCawEXECUTED.pdf" at bounding box center [1115, 673] width 145 height 16
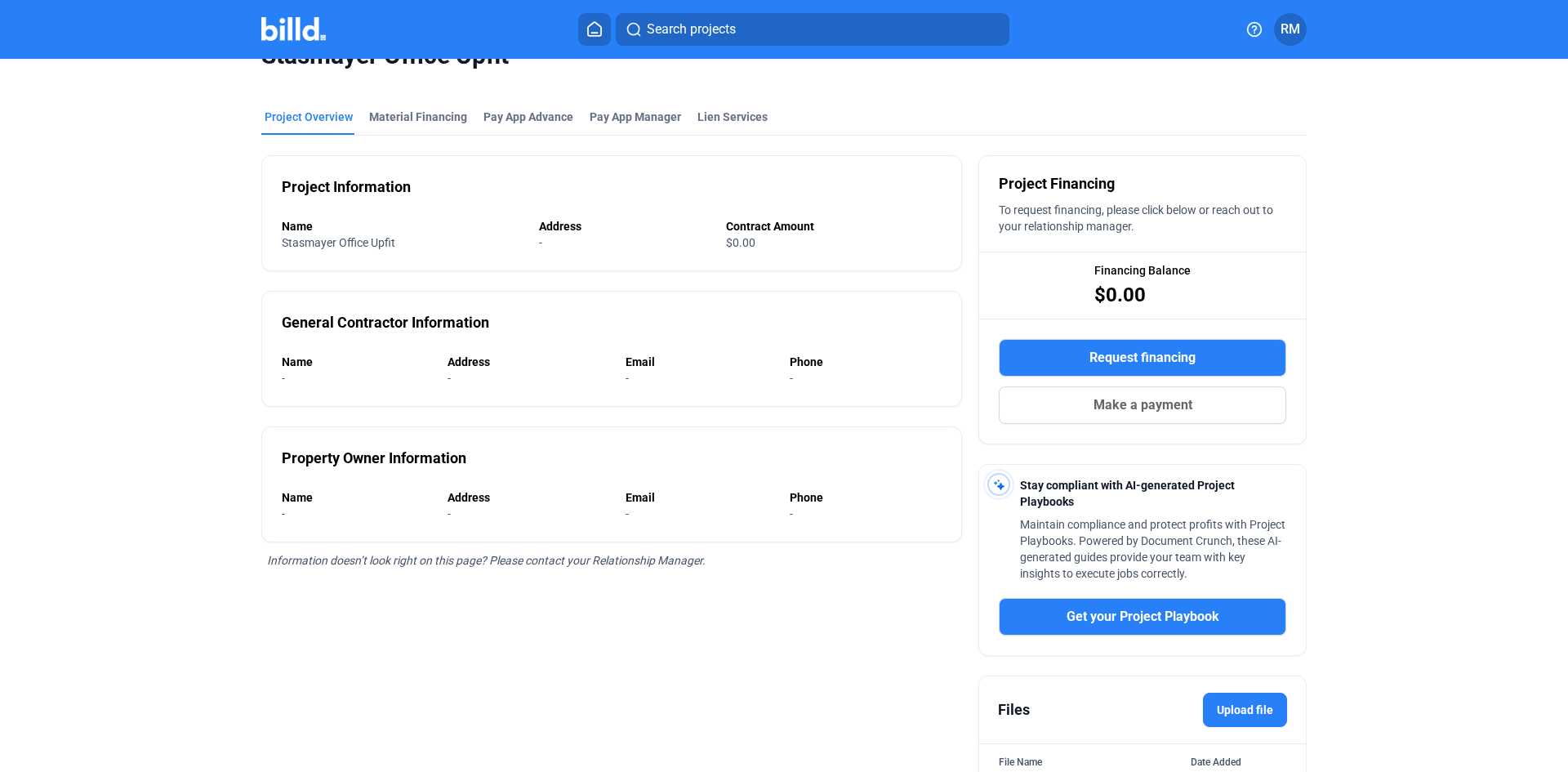
scroll to position [0, 0]
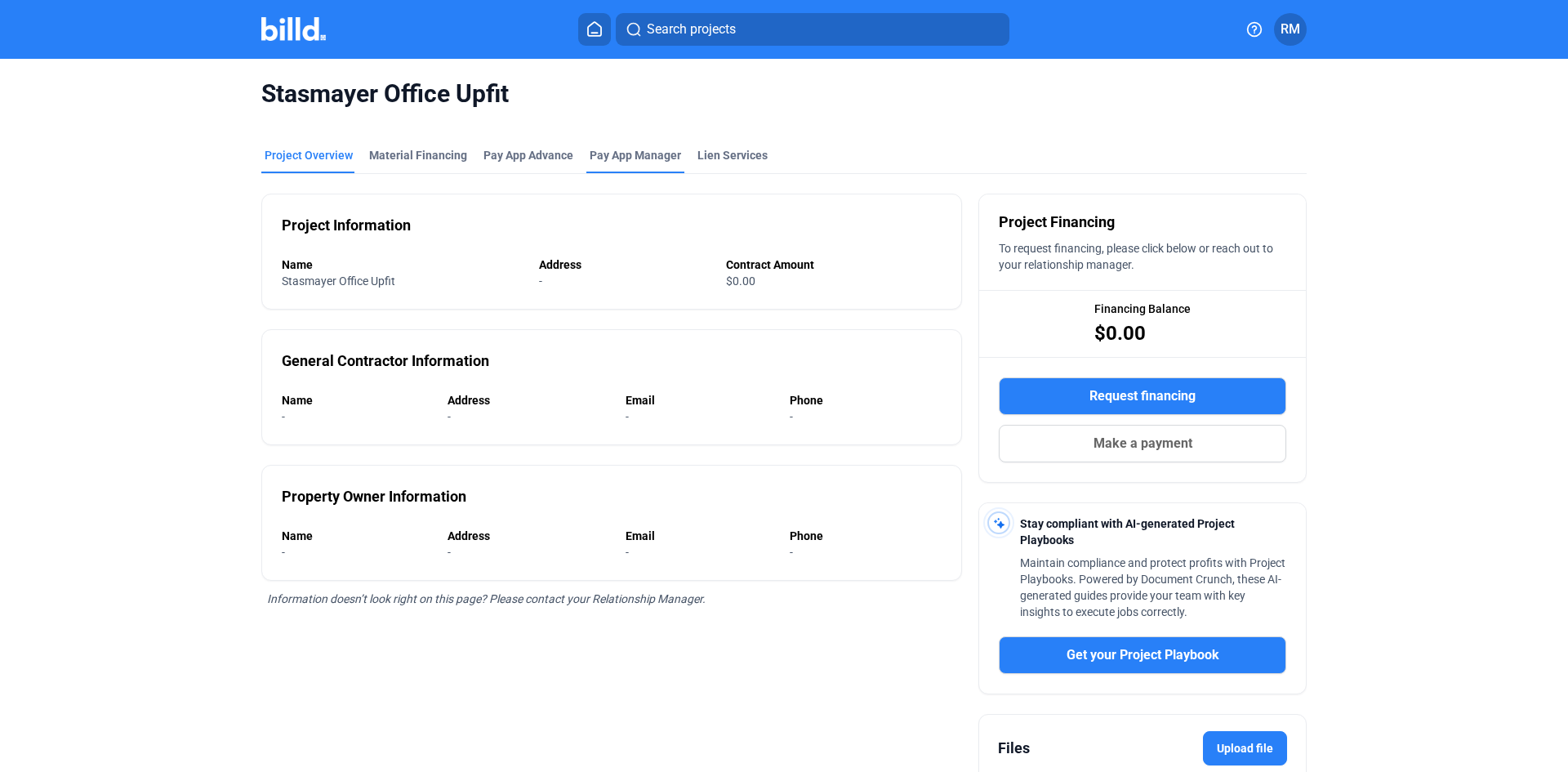
click at [626, 163] on span "Pay App Manager" at bounding box center [635, 155] width 91 height 16
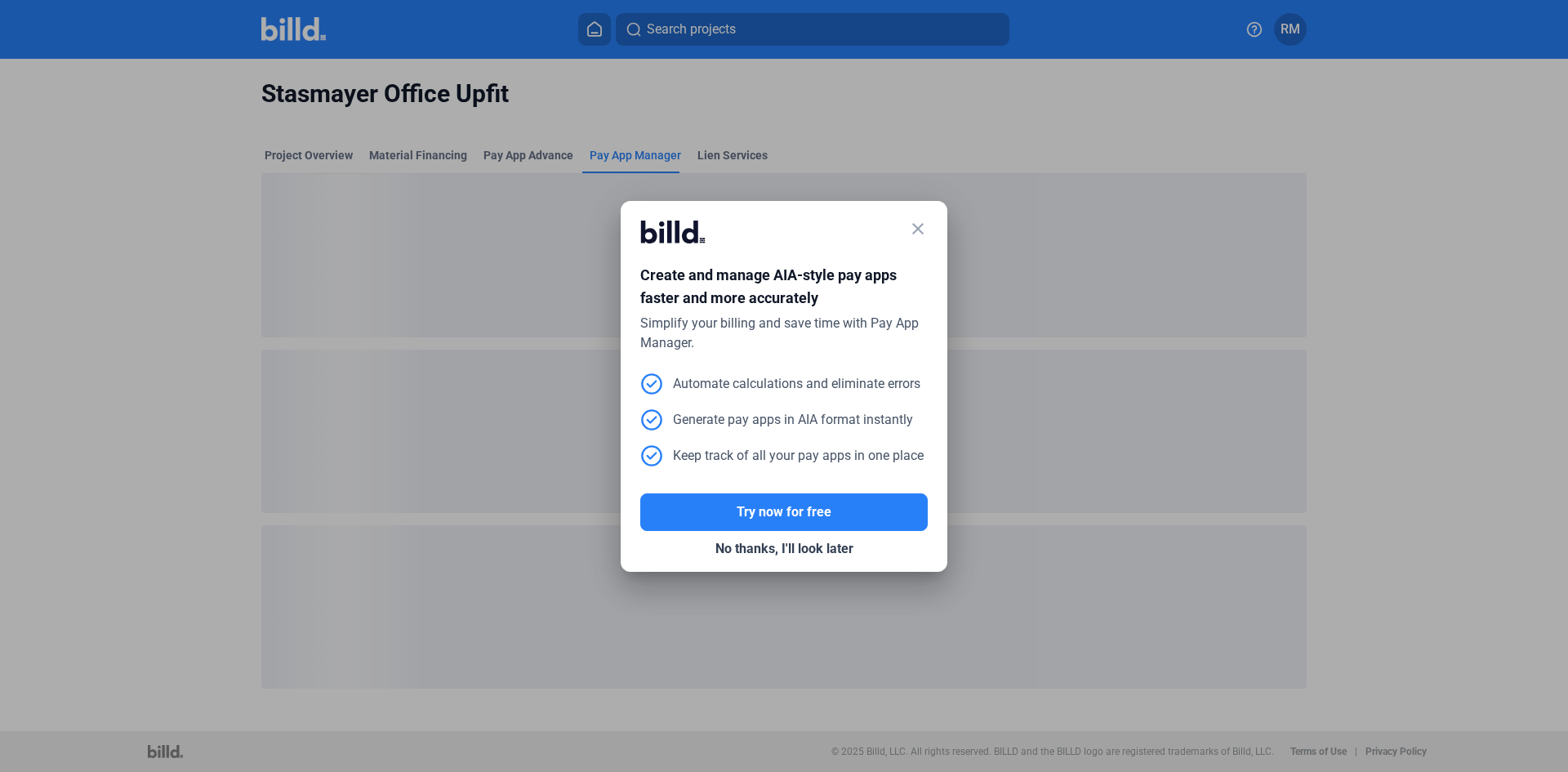
click at [900, 232] on div "close" at bounding box center [784, 238] width 287 height 35
drag, startPoint x: 906, startPoint y: 237, endPoint x: 919, endPoint y: 229, distance: 15.3
click at [908, 235] on div "close" at bounding box center [784, 238] width 287 height 35
click at [919, 225] on mat-icon "close" at bounding box center [918, 229] width 20 height 20
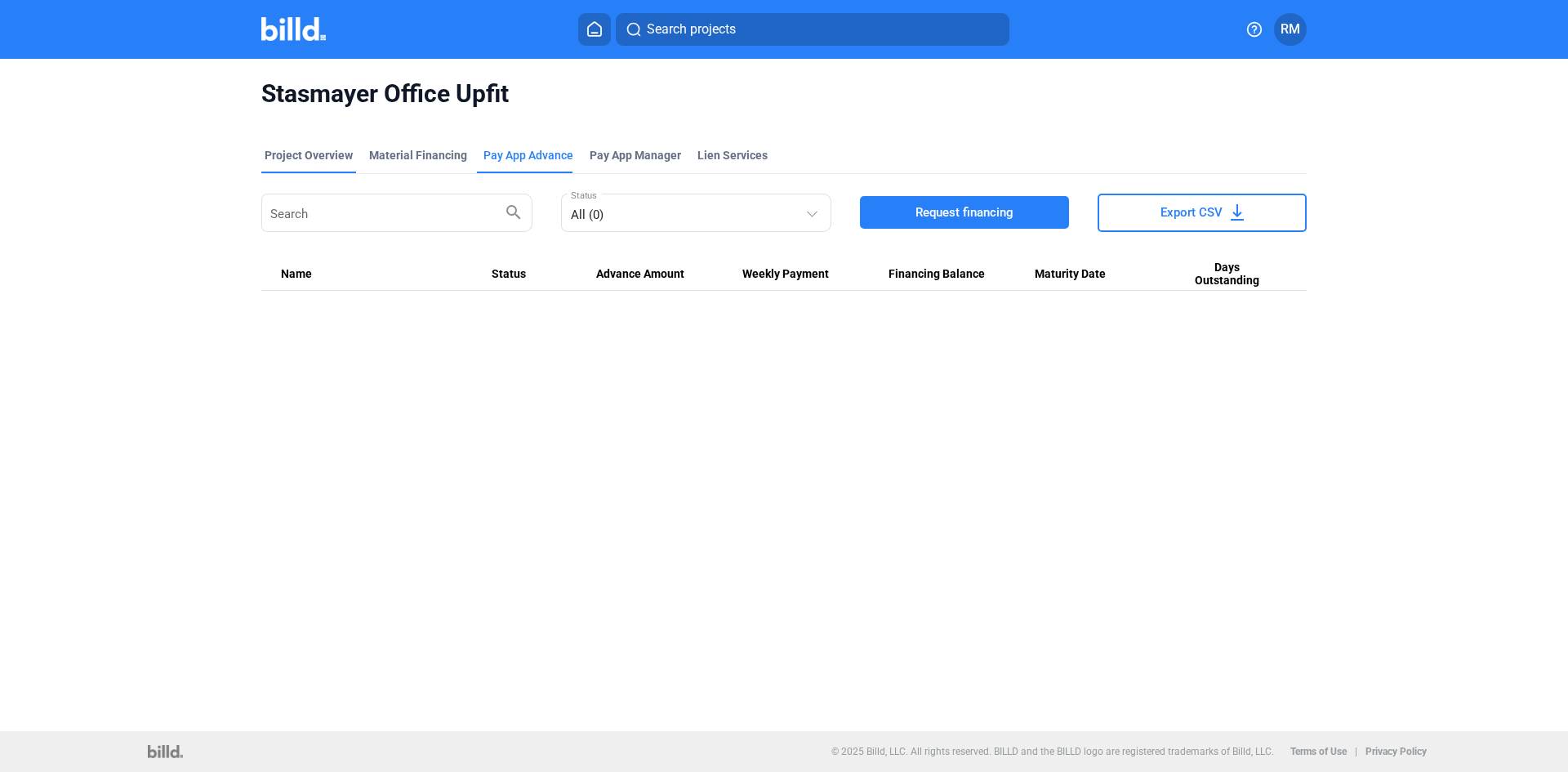
click at [321, 149] on div "Project Overview" at bounding box center [308, 155] width 88 height 16
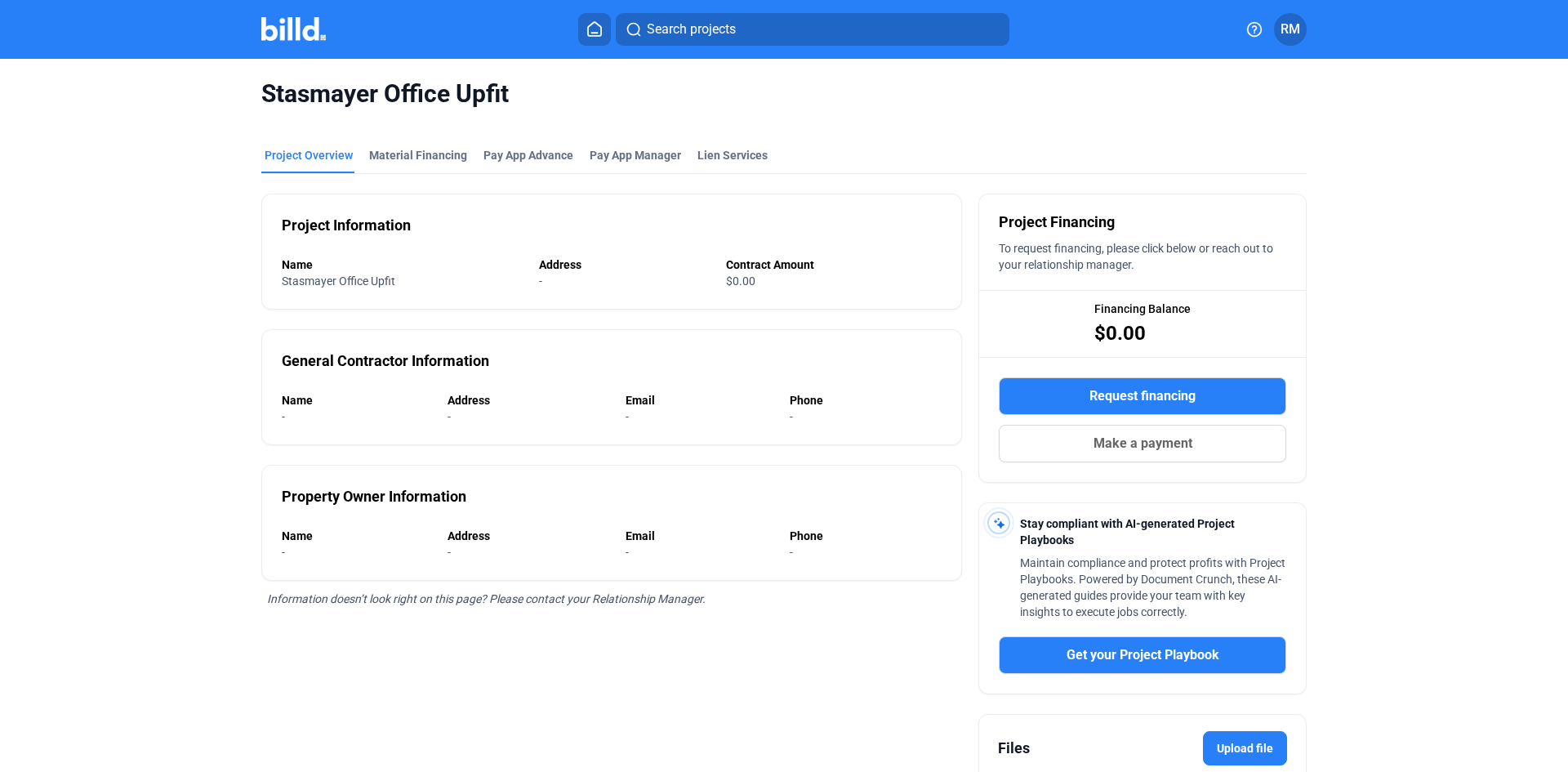
click at [1285, 34] on button "RM" at bounding box center [1291, 30] width 33 height 33
click at [1167, 255] on button "Logout" at bounding box center [1211, 252] width 178 height 33
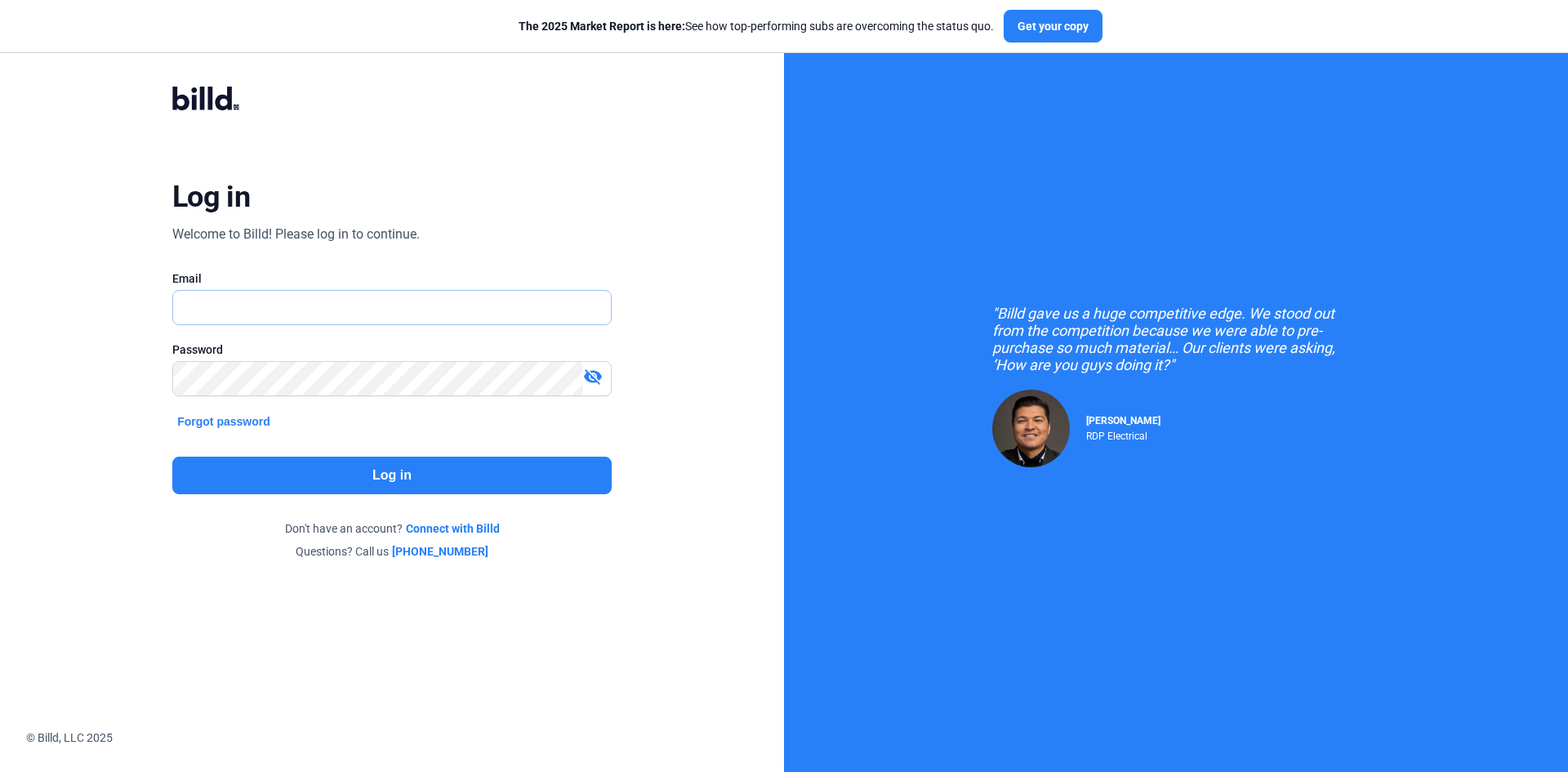
type input "[EMAIL_ADDRESS][DOMAIN_NAME]"
